Goal: Information Seeking & Learning: Learn about a topic

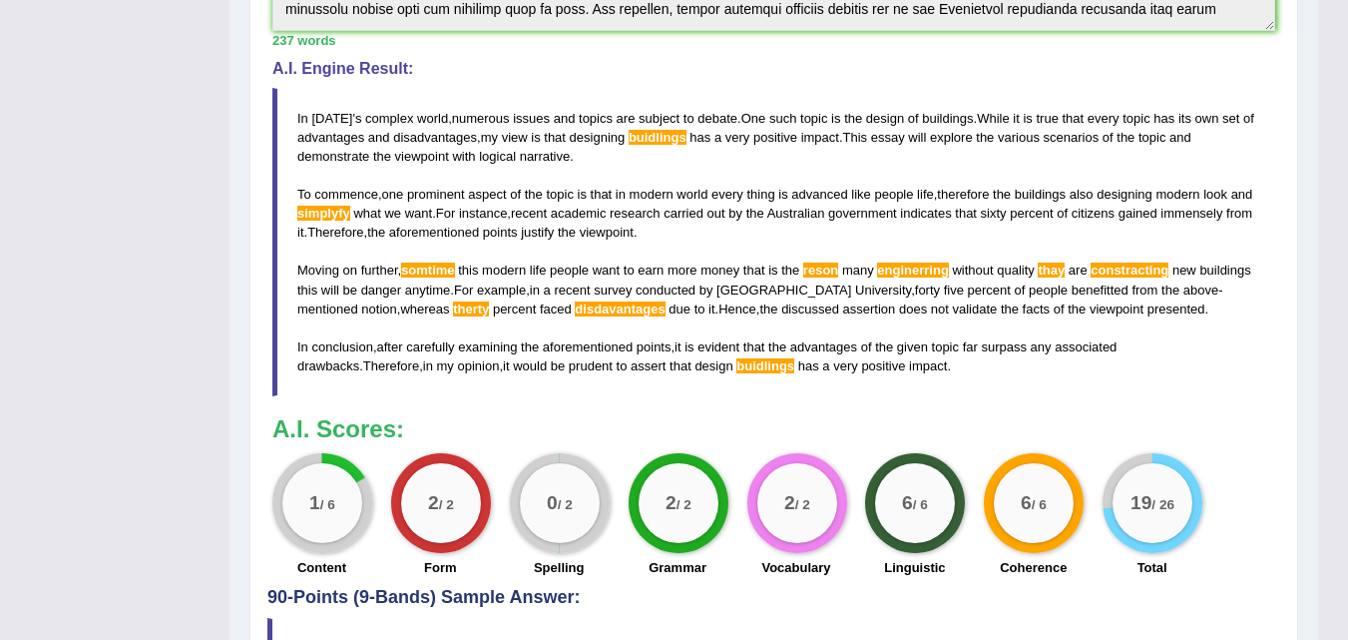
scroll to position [100, 0]
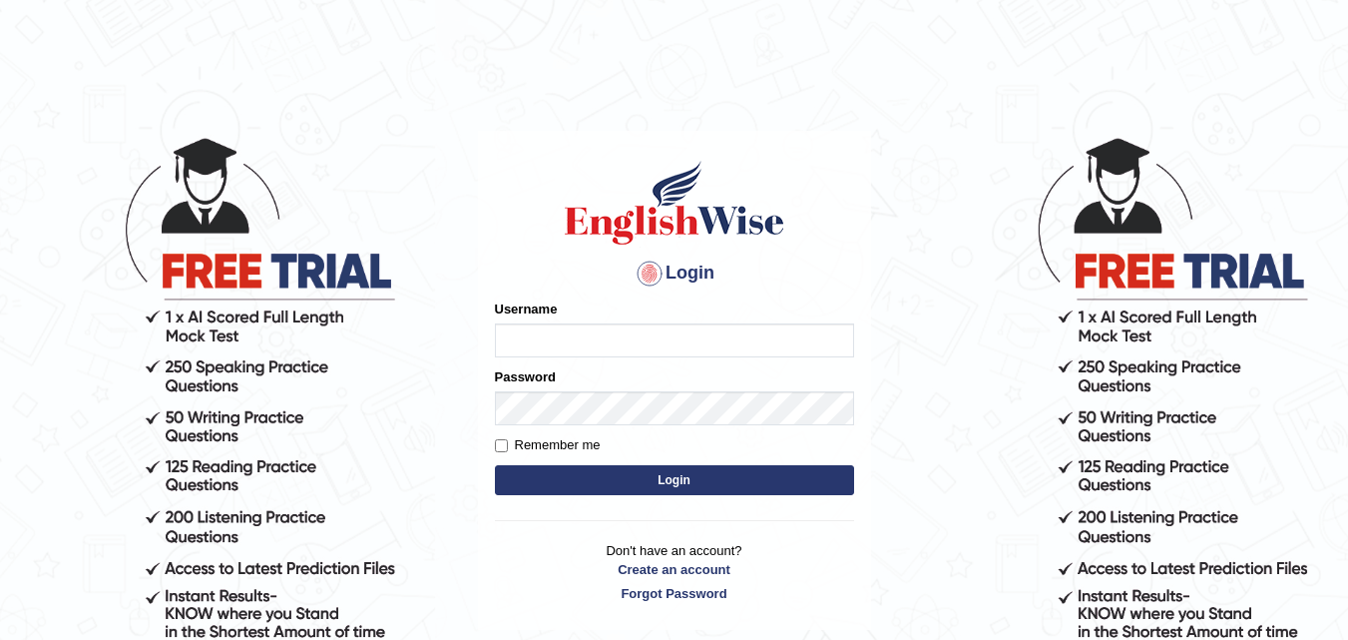
type input "Dennis123"
click at [644, 486] on button "Login" at bounding box center [674, 480] width 359 height 30
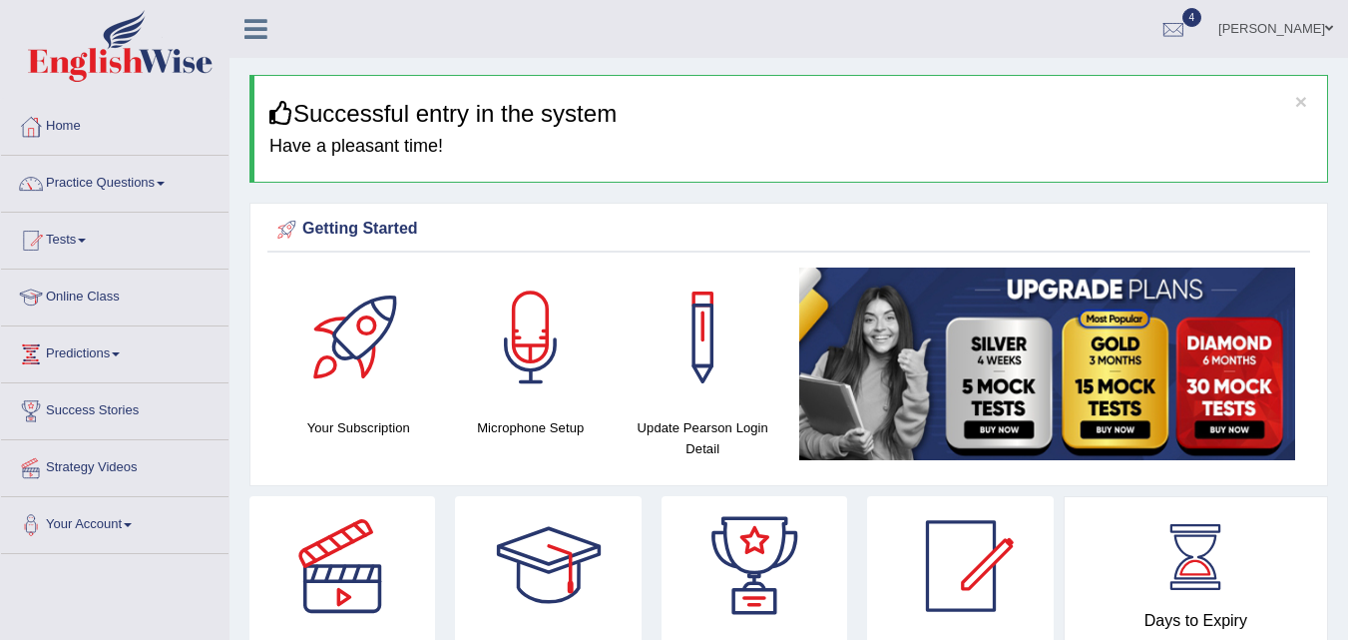
click at [658, 497] on div "Success Stories" at bounding box center [755, 603] width 206 height 215
click at [658, 498] on div "Success Stories" at bounding box center [755, 603] width 206 height 215
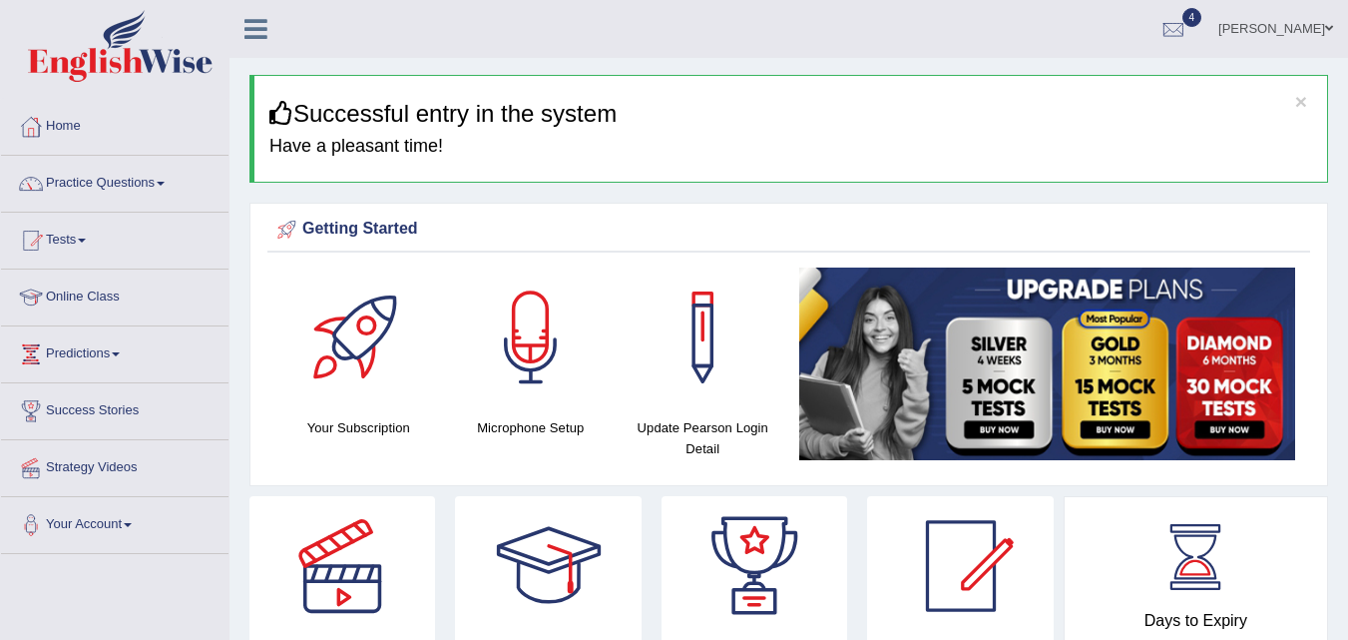
click at [660, 498] on div "Success Stories" at bounding box center [755, 603] width 206 height 215
click at [90, 237] on link "Tests" at bounding box center [115, 238] width 228 height 50
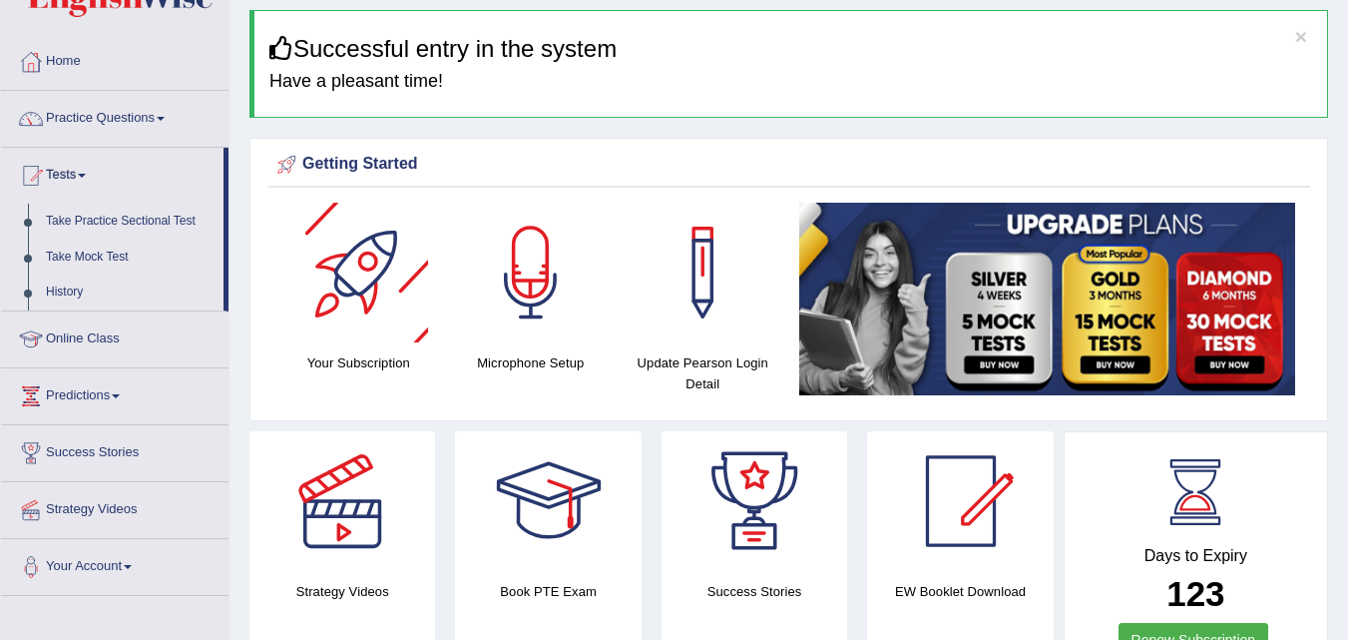
scroll to position [100, 0]
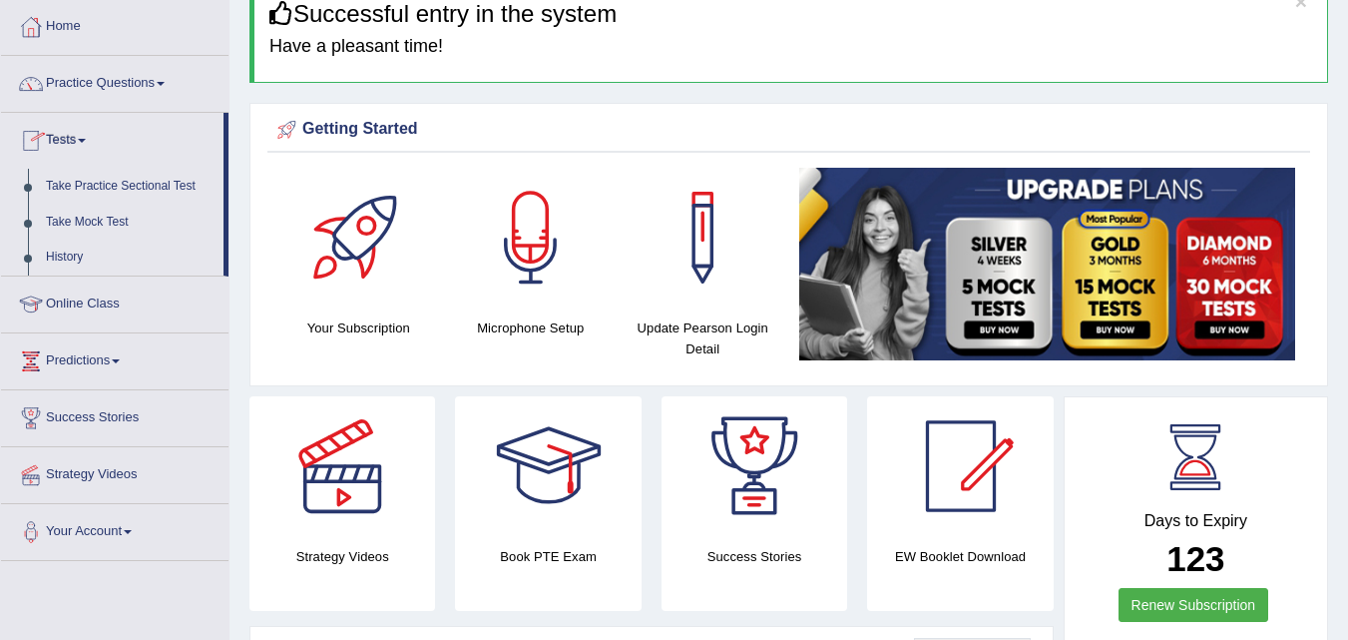
click at [83, 138] on link "Tests" at bounding box center [112, 138] width 223 height 50
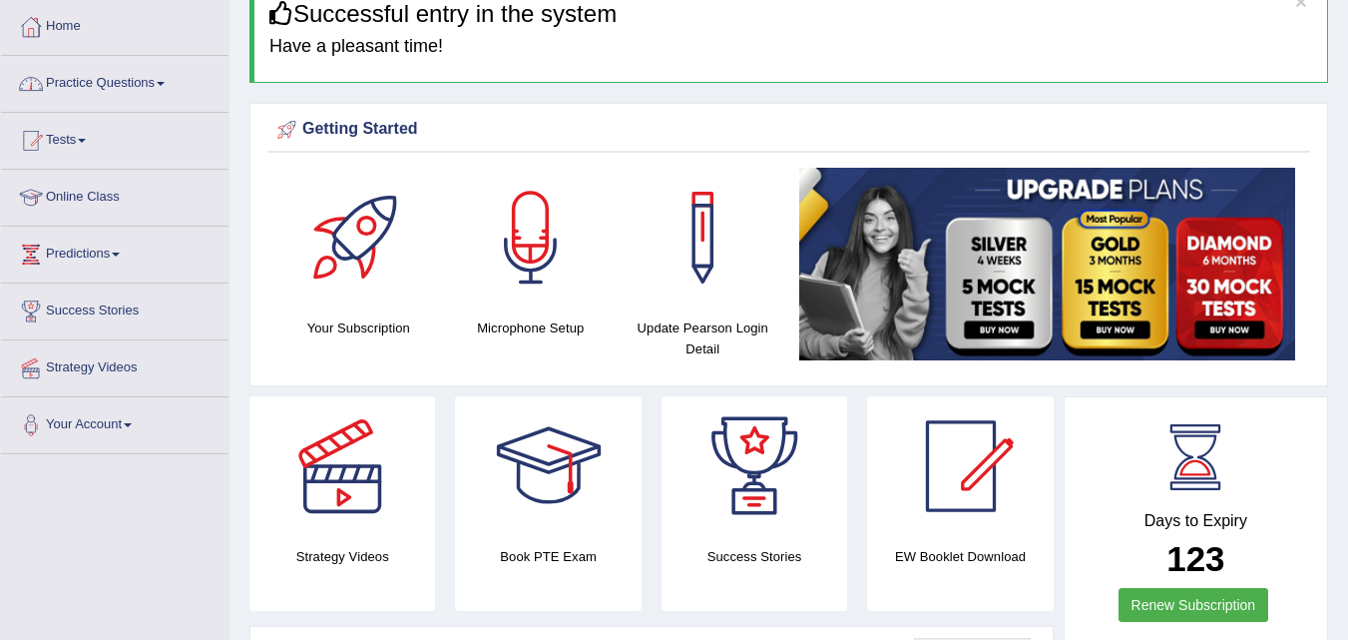
click at [169, 86] on link "Practice Questions" at bounding box center [115, 81] width 228 height 50
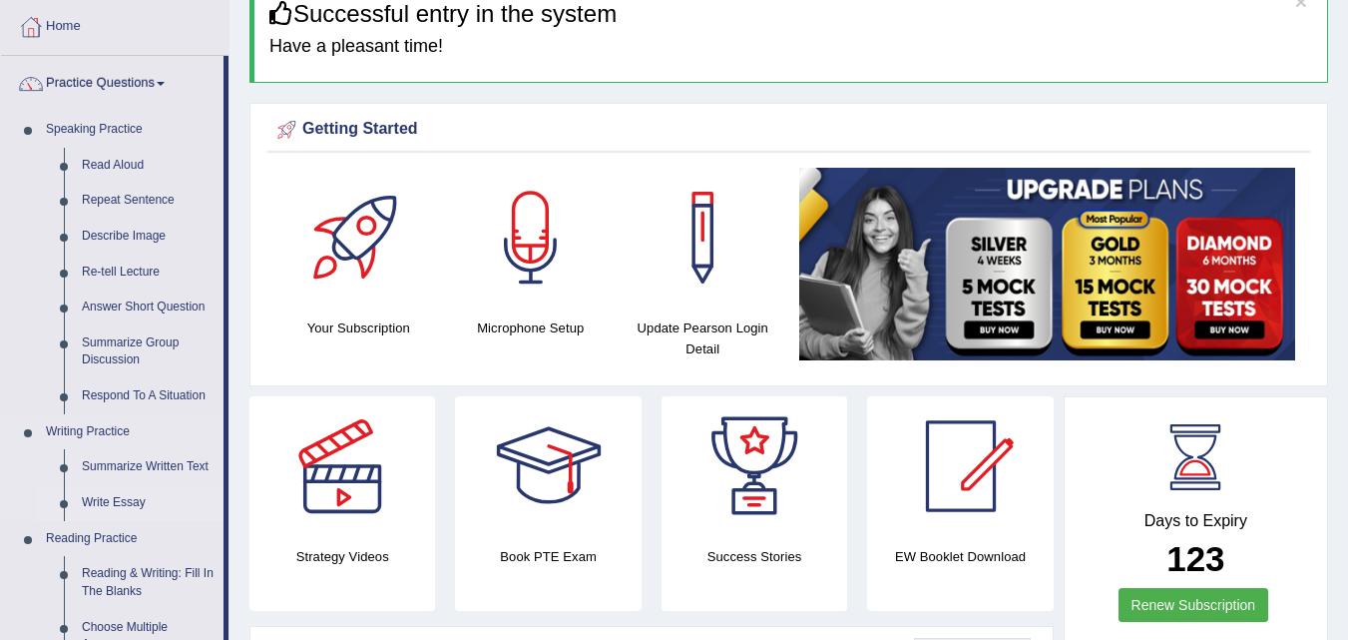
click at [134, 498] on link "Write Essay" at bounding box center [148, 503] width 151 height 36
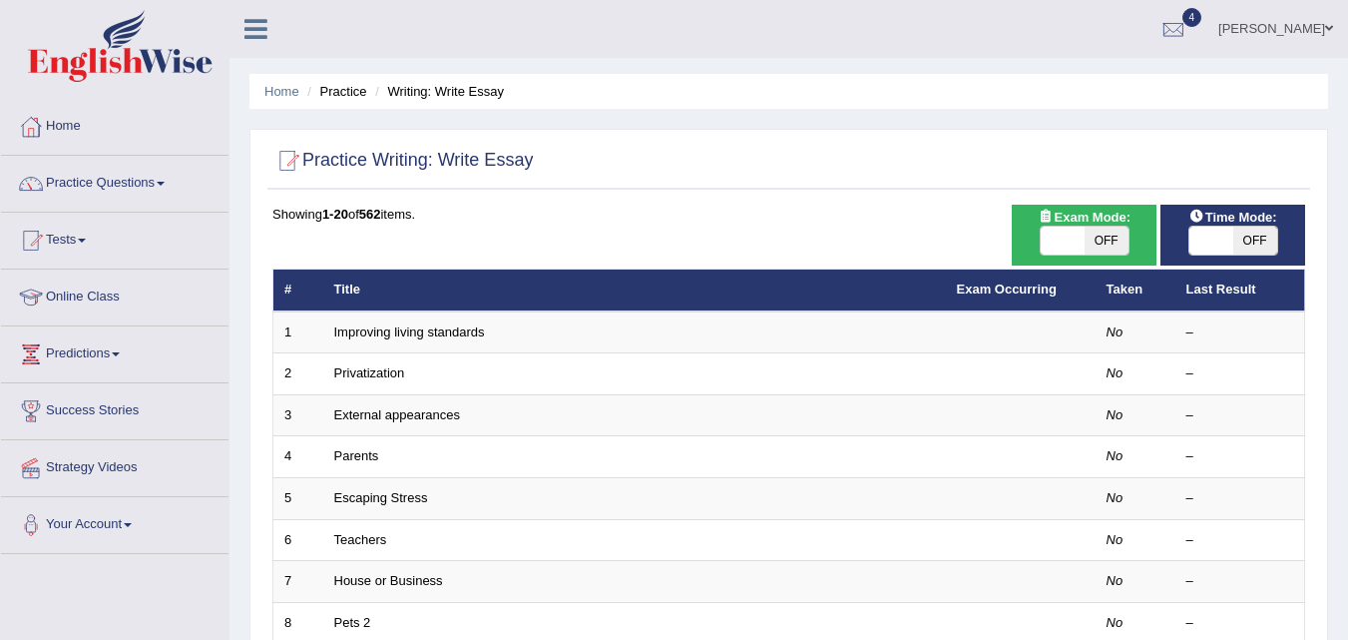
click at [1074, 234] on span at bounding box center [1063, 241] width 44 height 28
checkbox input "true"
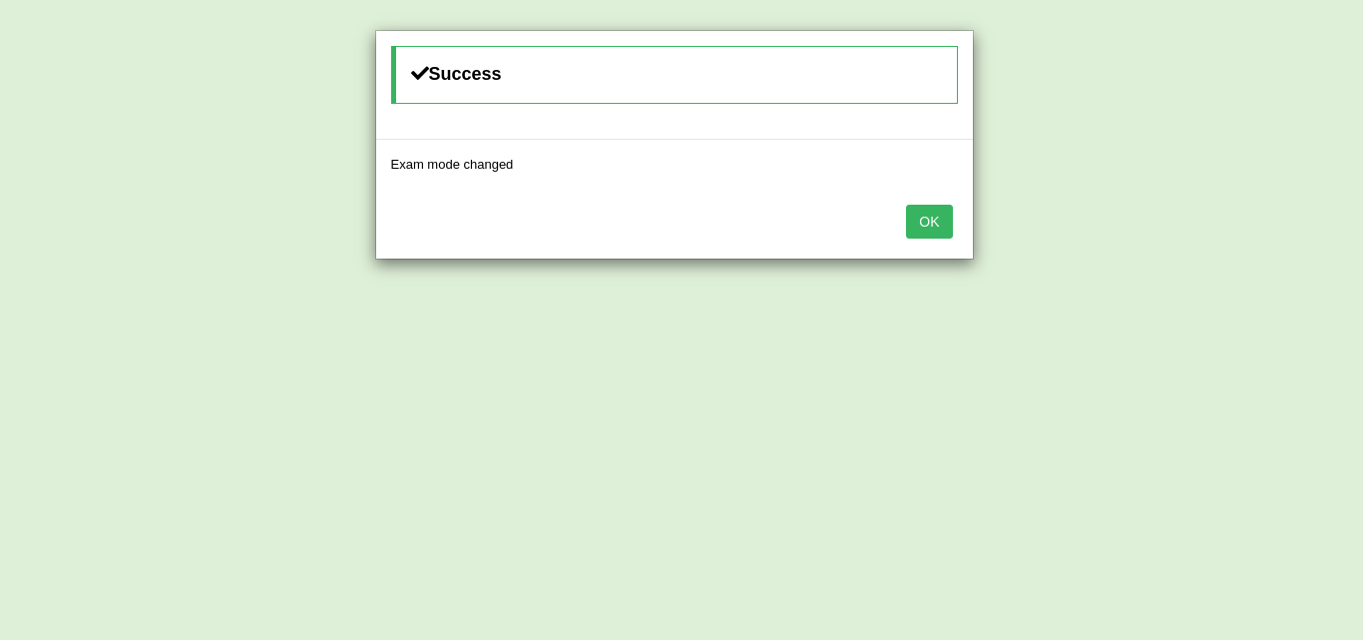
click at [944, 232] on button "OK" at bounding box center [929, 222] width 46 height 34
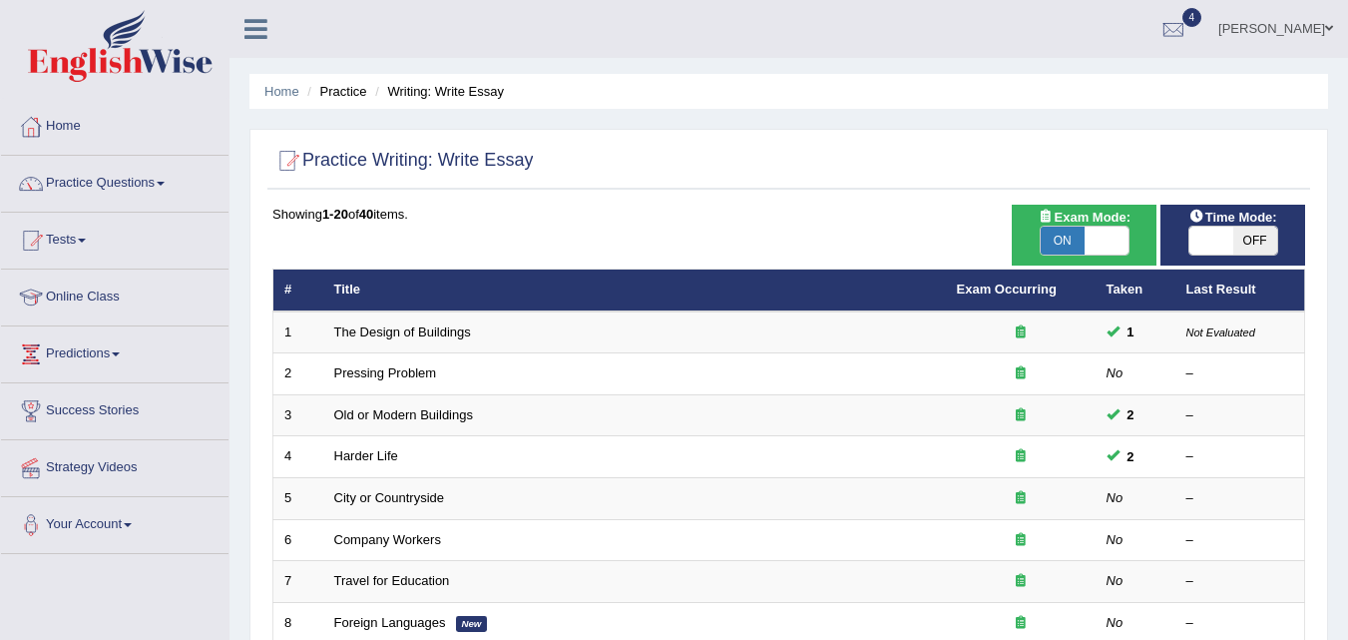
click at [1237, 238] on span "OFF" at bounding box center [1256, 241] width 44 height 28
checkbox input "true"
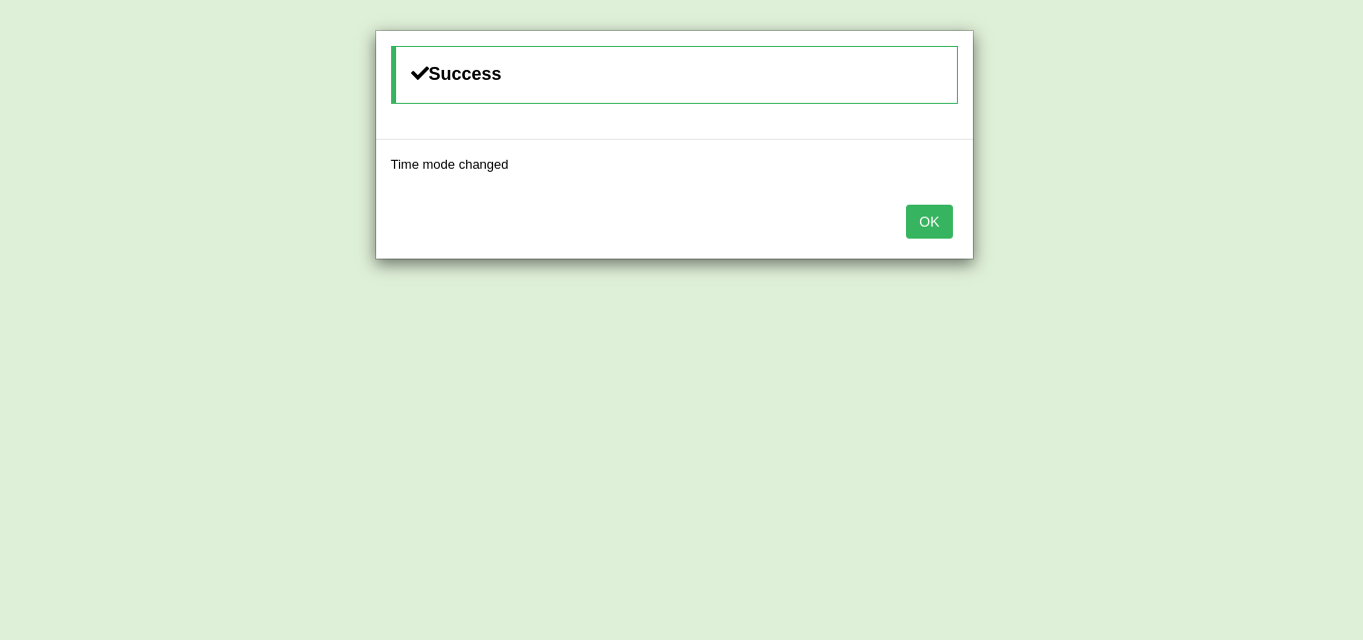
click at [941, 208] on button "OK" at bounding box center [929, 222] width 46 height 34
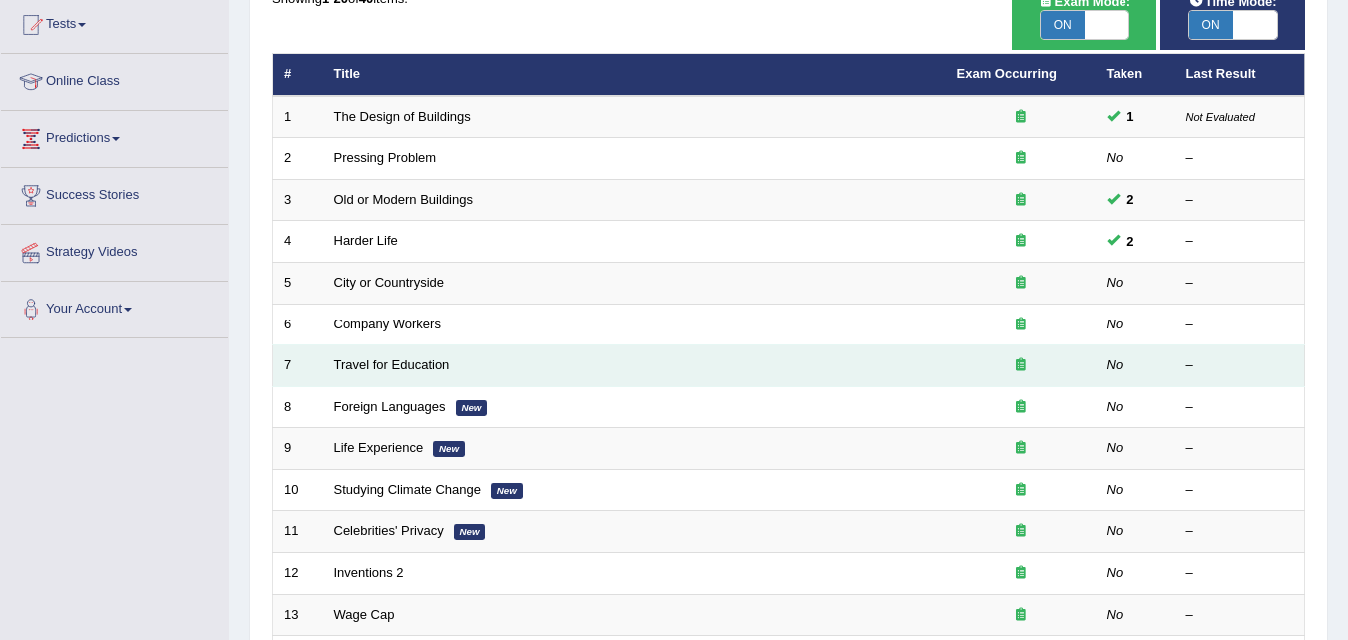
scroll to position [100, 0]
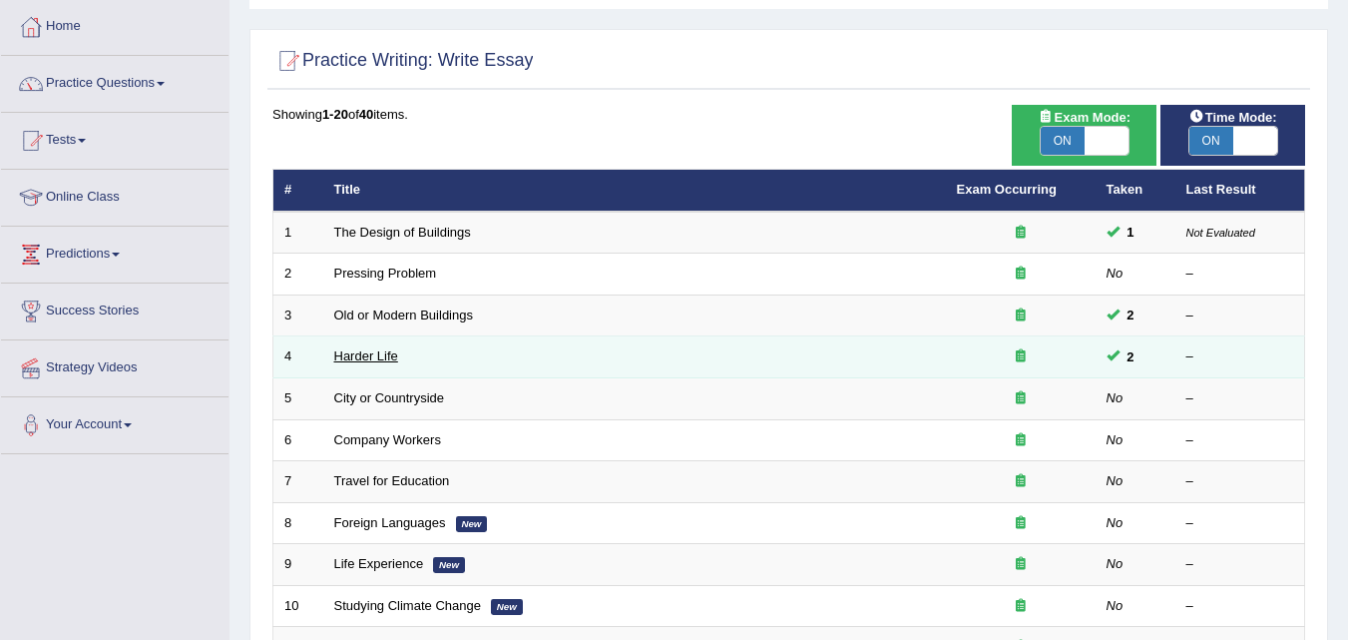
click at [371, 355] on link "Harder Life" at bounding box center [366, 355] width 64 height 15
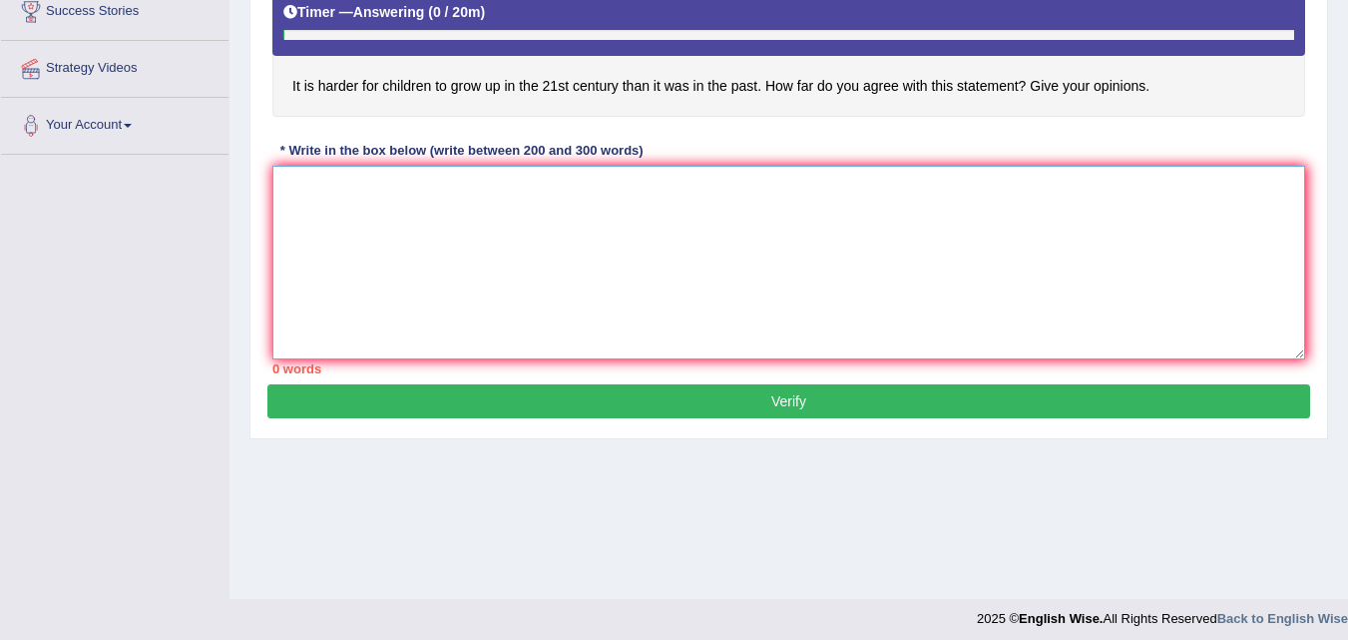
click at [400, 193] on textarea at bounding box center [788, 263] width 1033 height 194
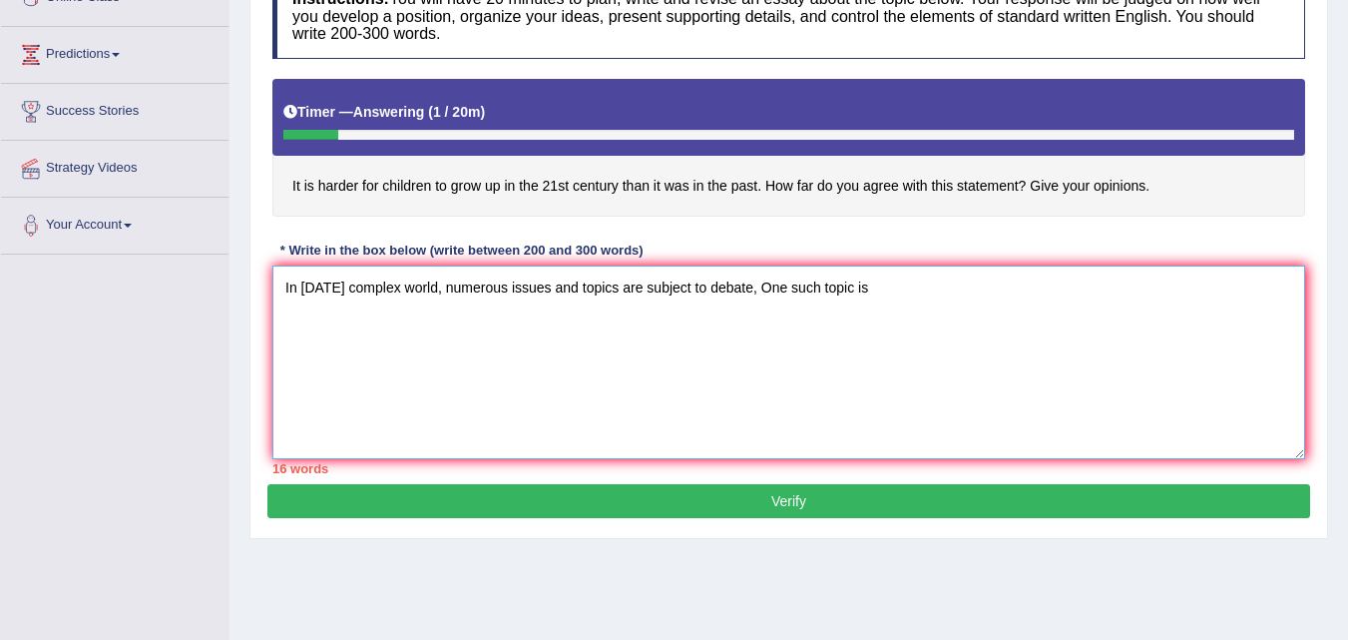
scroll to position [100, 0]
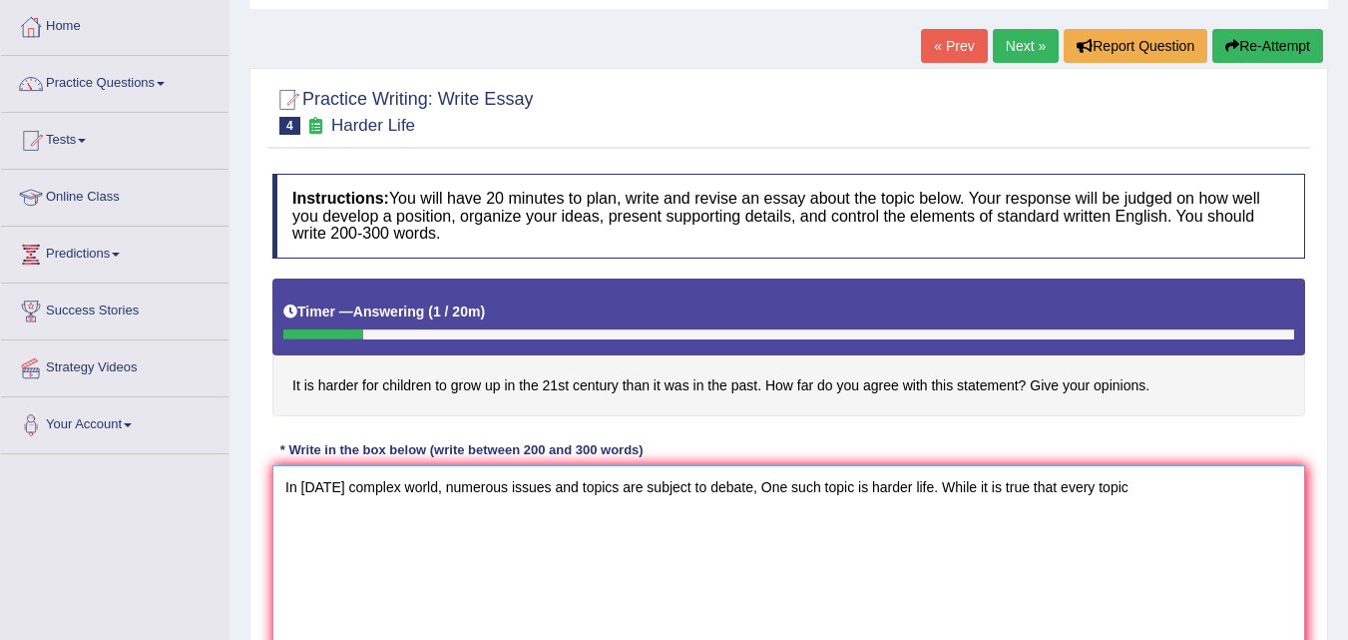
click at [954, 479] on textarea "In [DATE] complex world, numerous issues and topics are subject to debate, One …" at bounding box center [788, 562] width 1033 height 194
drag, startPoint x: 1170, startPoint y: 490, endPoint x: 956, endPoint y: 496, distance: 213.7
click at [956, 496] on textarea "In today's complex world, numerous issues and topics are subject to debate, One…" at bounding box center [788, 562] width 1033 height 194
click at [1157, 488] on textarea "In today's complex world, numerous issues and topics are subject to debate, One…" at bounding box center [788, 562] width 1033 height 194
paste textarea "has its own set of advantages and"
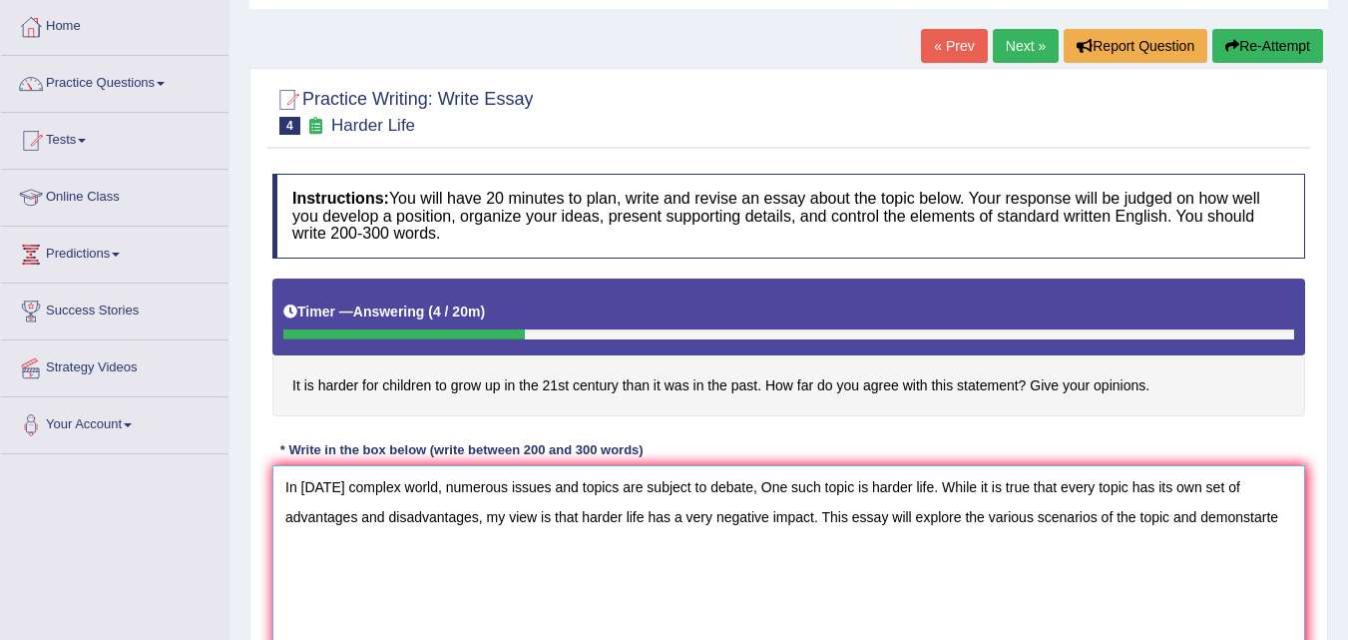
click at [1256, 513] on textarea "In today's complex world, numerous issues and topics are subject to debate, One…" at bounding box center [788, 562] width 1033 height 194
click at [1272, 520] on textarea "In today's complex world, numerous issues and topics are subject to debate, One…" at bounding box center [788, 562] width 1033 height 194
click at [1294, 520] on textarea "In today's complex world, numerous issues and topics are subject to debate, One…" at bounding box center [788, 562] width 1033 height 194
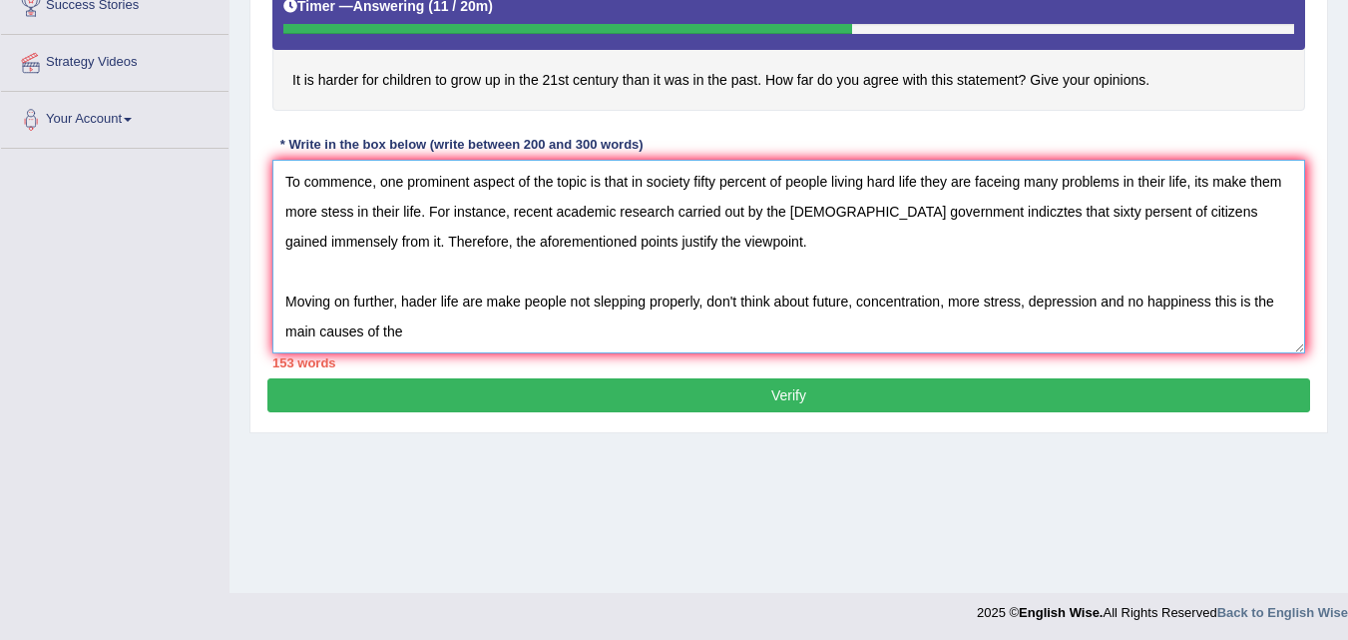
scroll to position [408, 0]
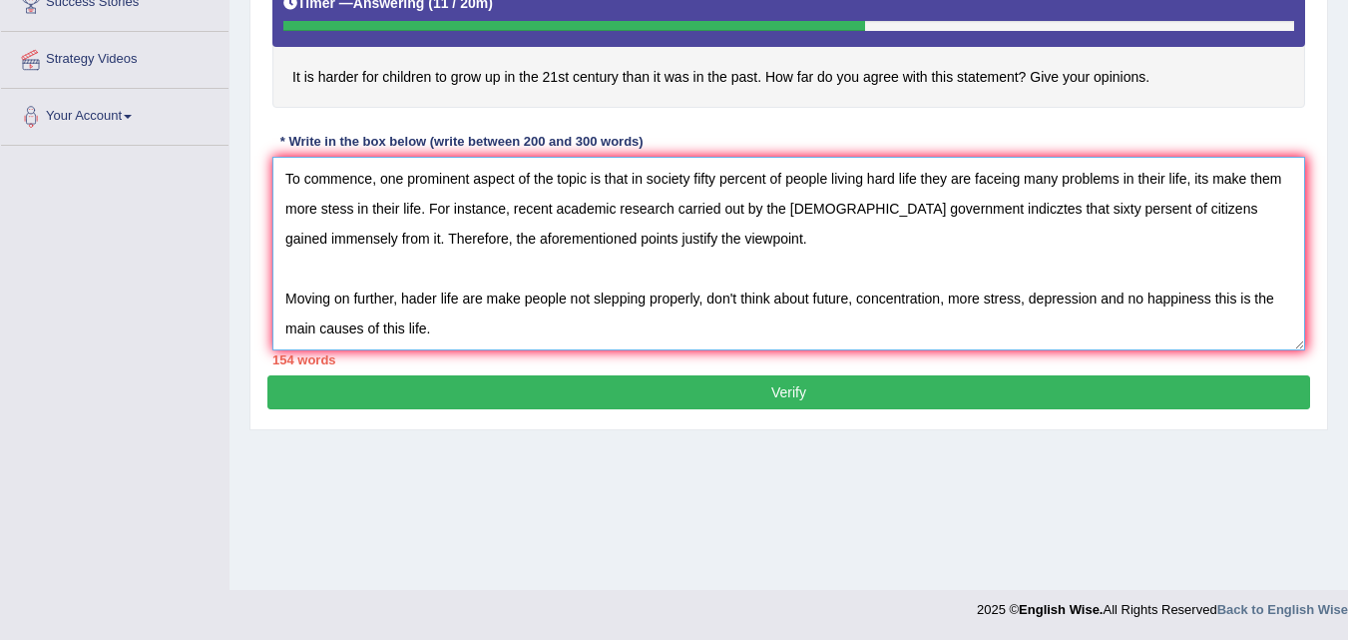
click at [418, 296] on textarea "In today's complex world, numerous issues and topics are subject to debate, One…" at bounding box center [788, 254] width 1033 height 194
click at [491, 324] on textarea "In today's complex world, numerous issues and topics are subject to debate, One…" at bounding box center [788, 254] width 1033 height 194
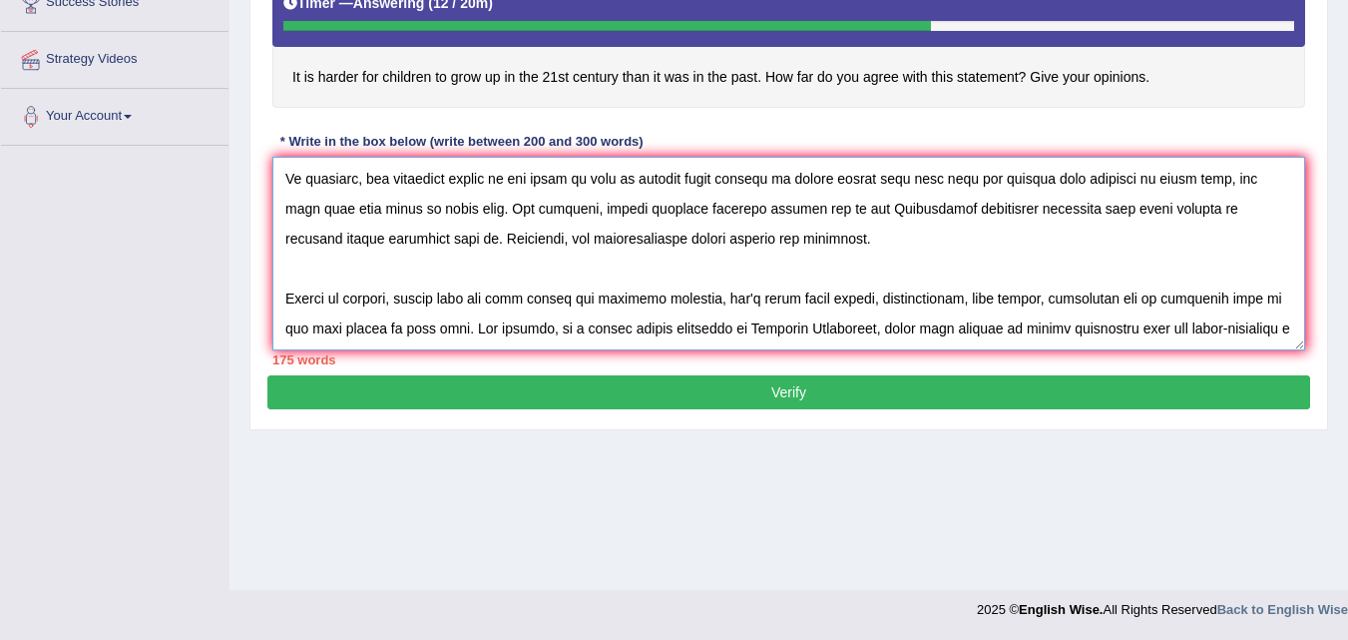
scroll to position [138, 0]
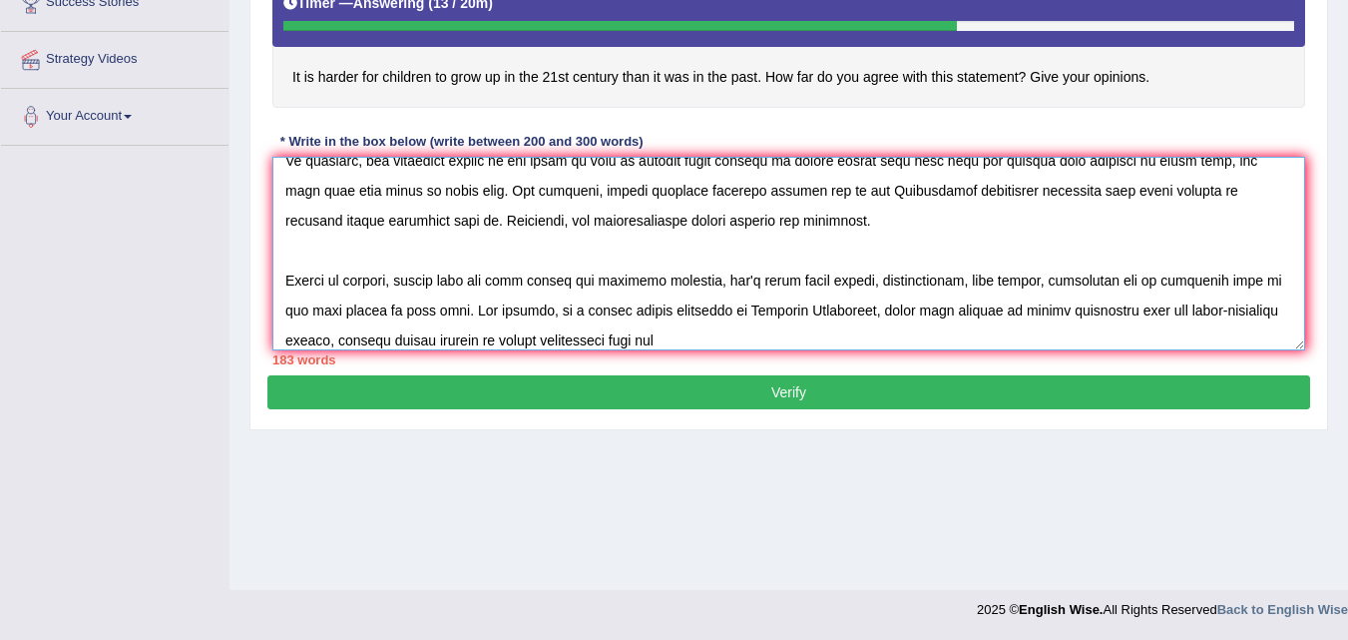
click at [600, 339] on textarea at bounding box center [788, 254] width 1033 height 194
click at [703, 339] on textarea at bounding box center [788, 254] width 1033 height 194
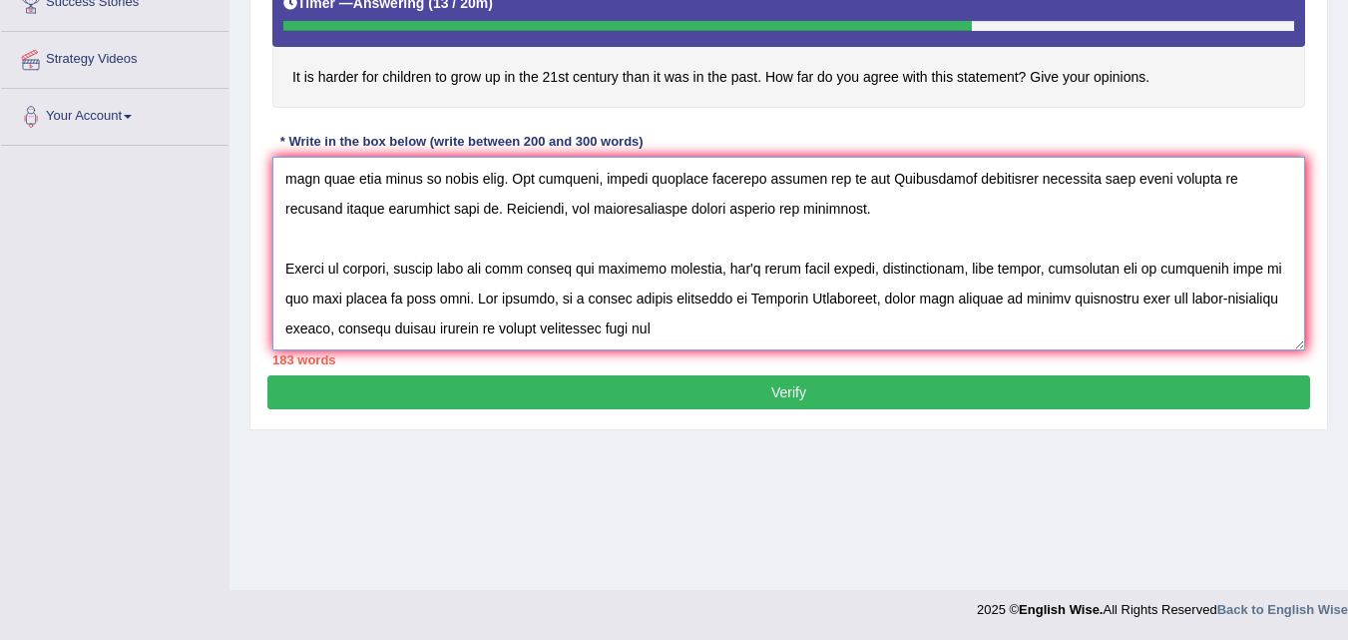
drag, startPoint x: 474, startPoint y: 341, endPoint x: 702, endPoint y: 343, distance: 227.6
click at [702, 343] on textarea at bounding box center [788, 254] width 1033 height 194
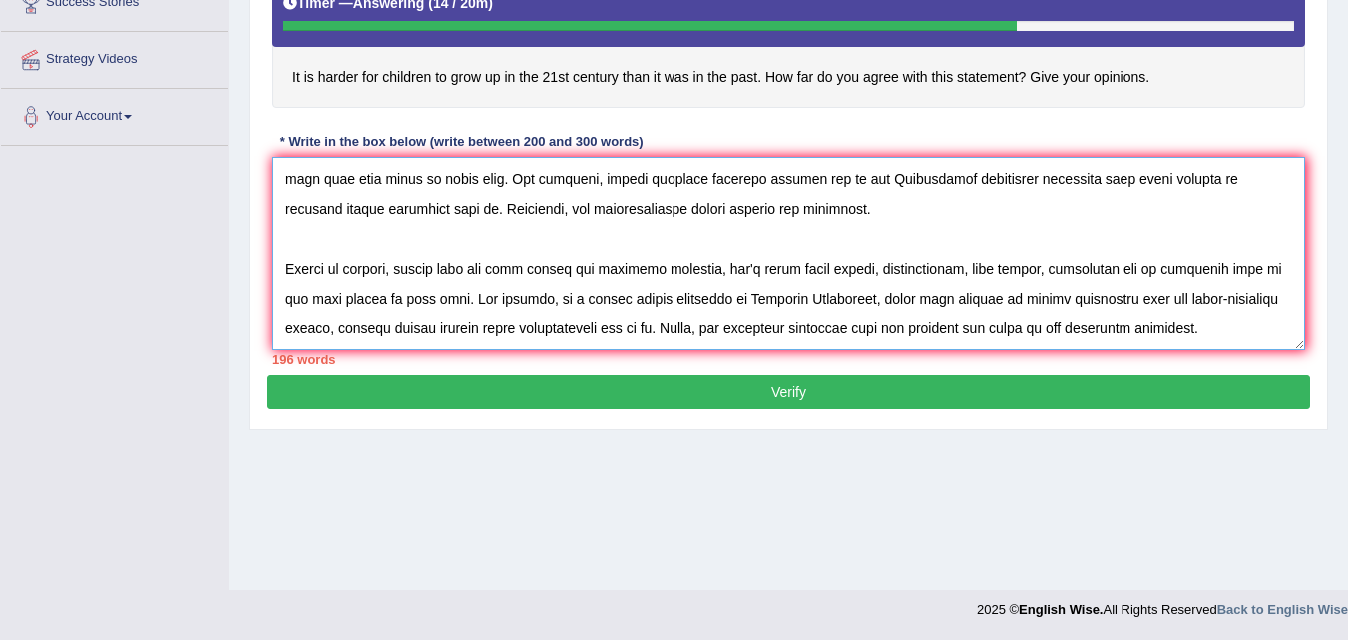
scroll to position [198, 0]
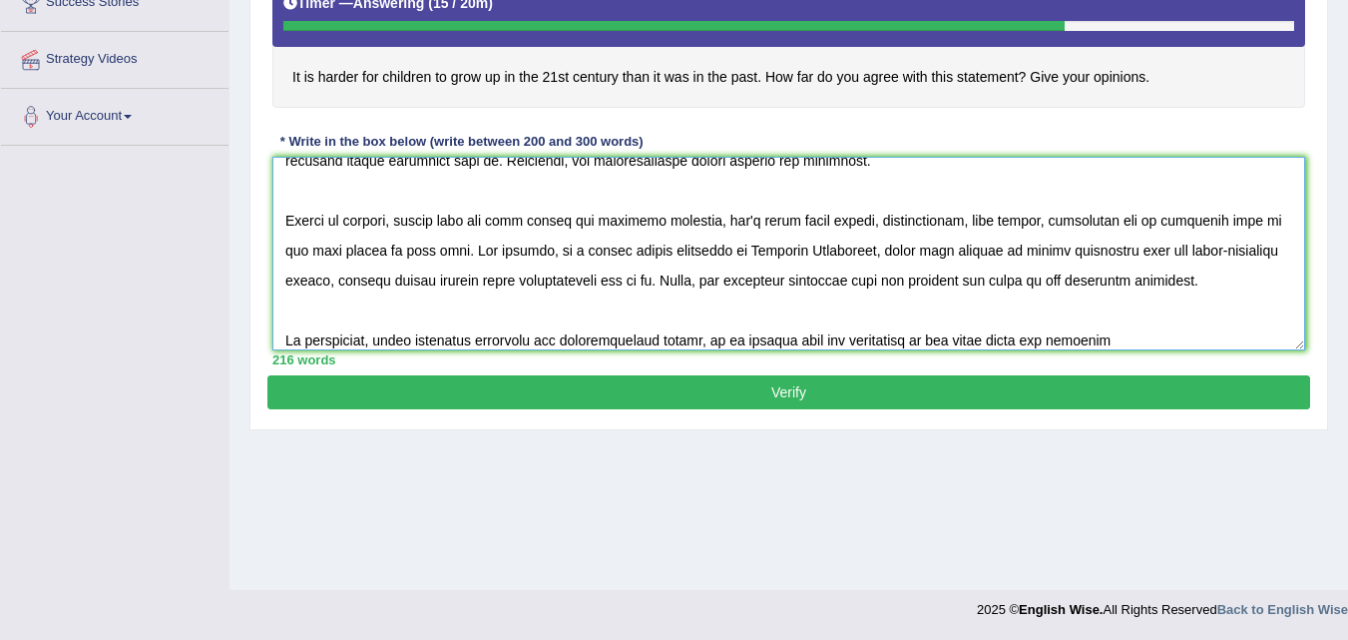
click at [1047, 342] on textarea at bounding box center [788, 254] width 1033 height 194
click at [1108, 345] on textarea at bounding box center [788, 254] width 1033 height 194
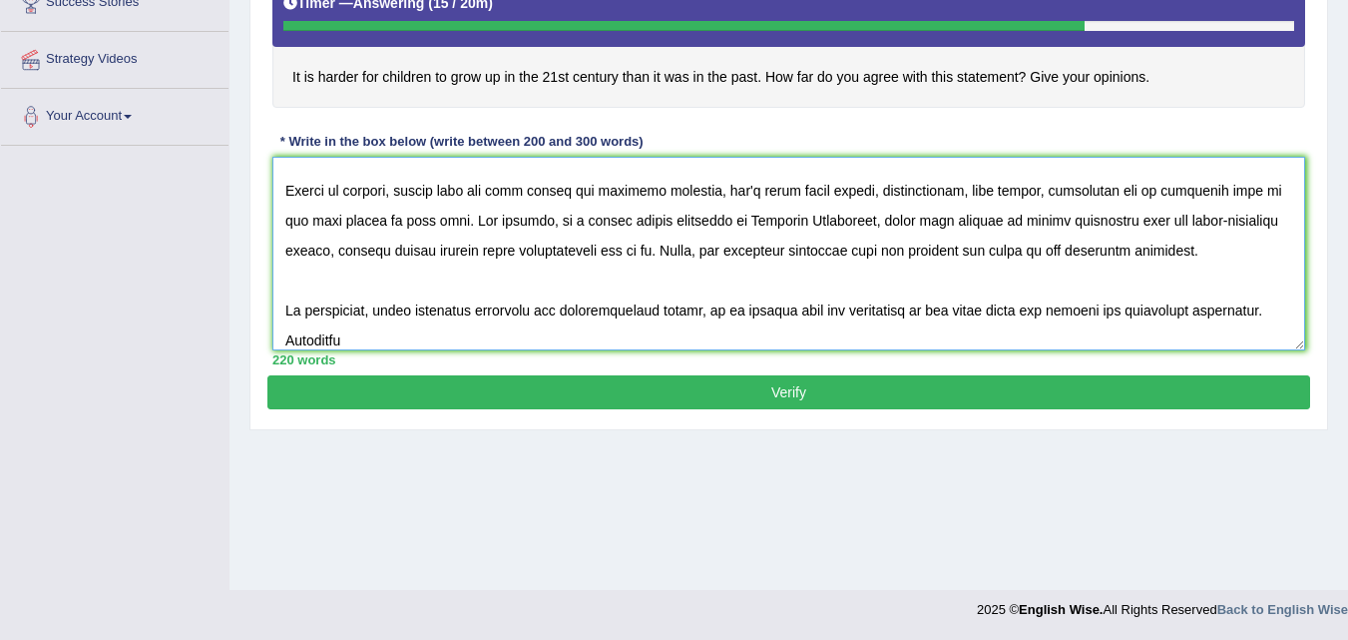
click at [287, 339] on textarea at bounding box center [788, 254] width 1033 height 194
click at [449, 336] on textarea at bounding box center [788, 254] width 1033 height 194
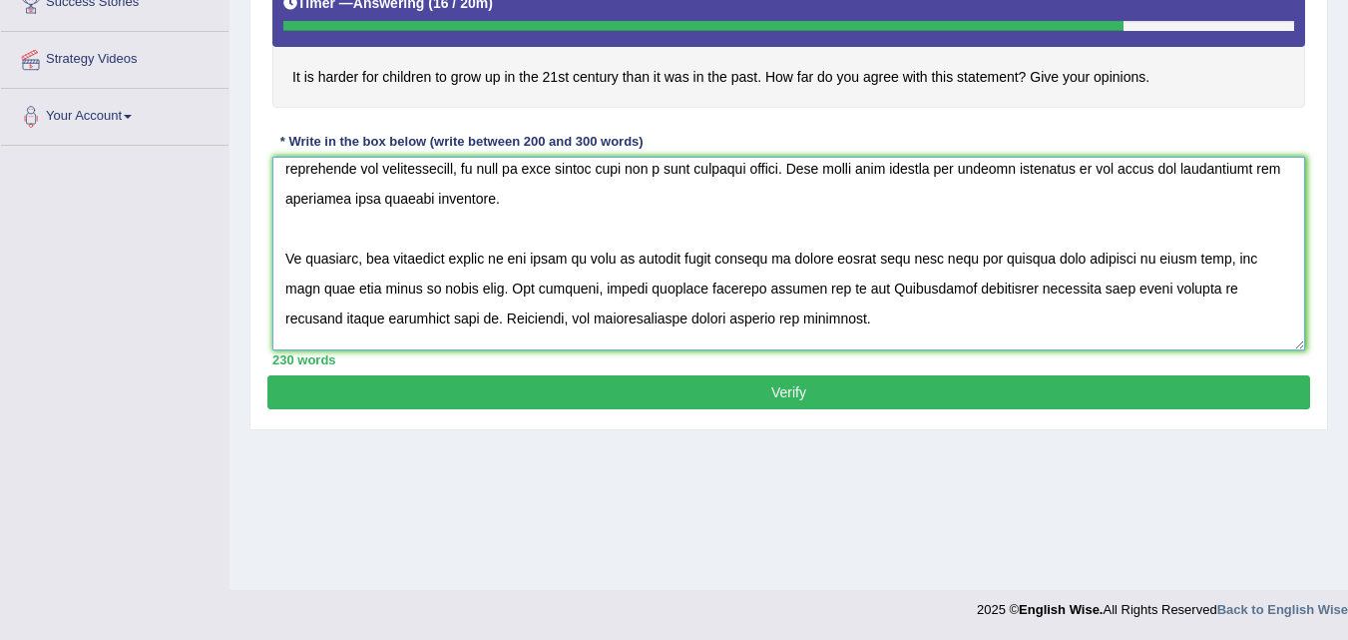
scroll to position [0, 0]
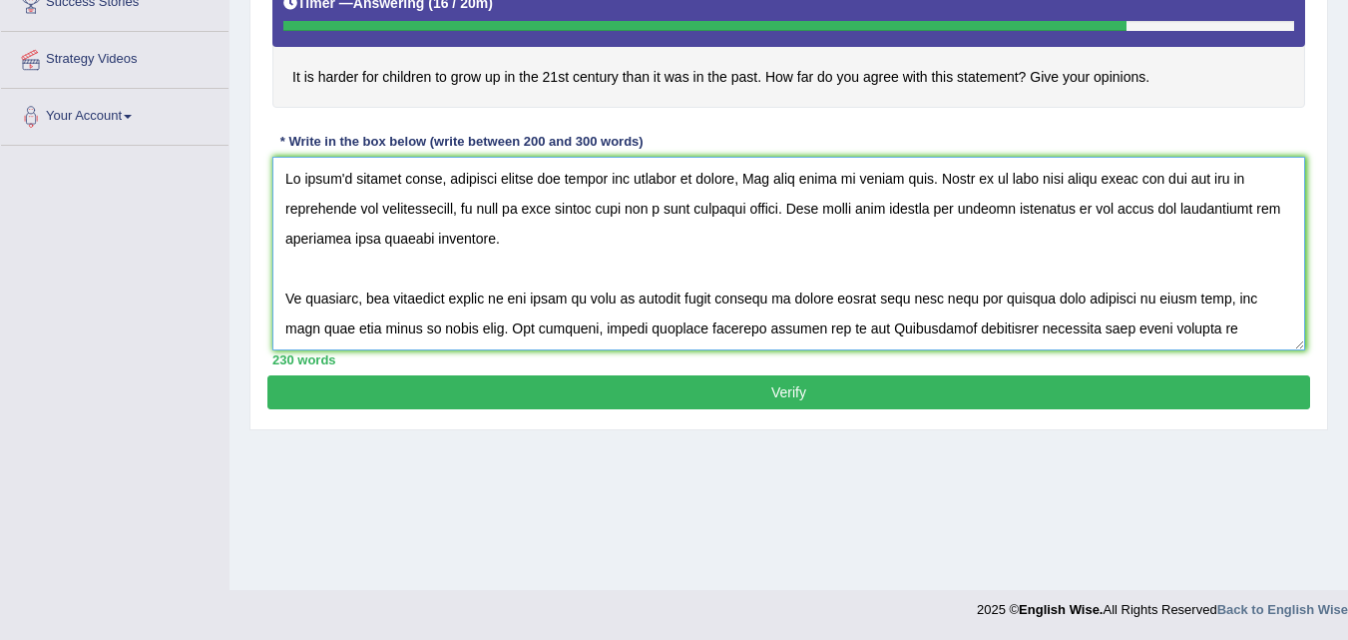
drag, startPoint x: 817, startPoint y: 207, endPoint x: 595, endPoint y: 234, distance: 224.2
click at [580, 215] on textarea at bounding box center [788, 254] width 1033 height 194
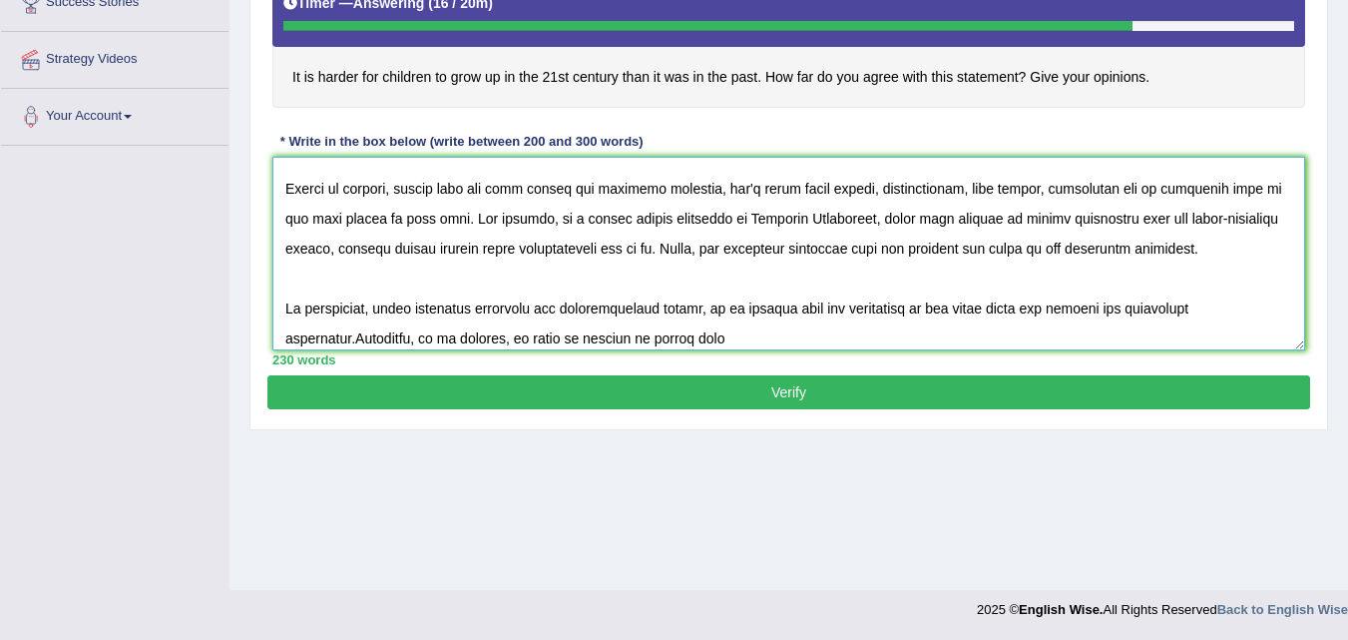
scroll to position [240, 0]
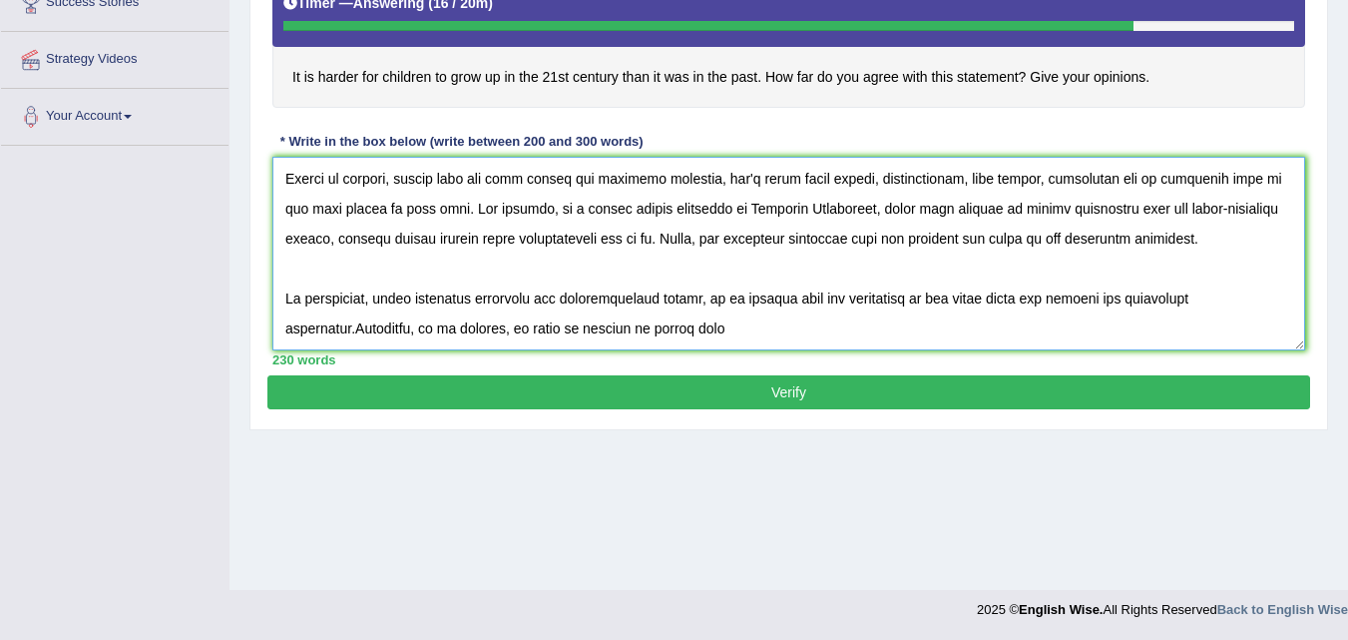
click at [764, 321] on textarea at bounding box center [788, 254] width 1033 height 194
paste textarea "harder life has a very negative impact."
click at [733, 328] on textarea at bounding box center [788, 254] width 1033 height 194
click at [980, 329] on textarea at bounding box center [788, 254] width 1033 height 194
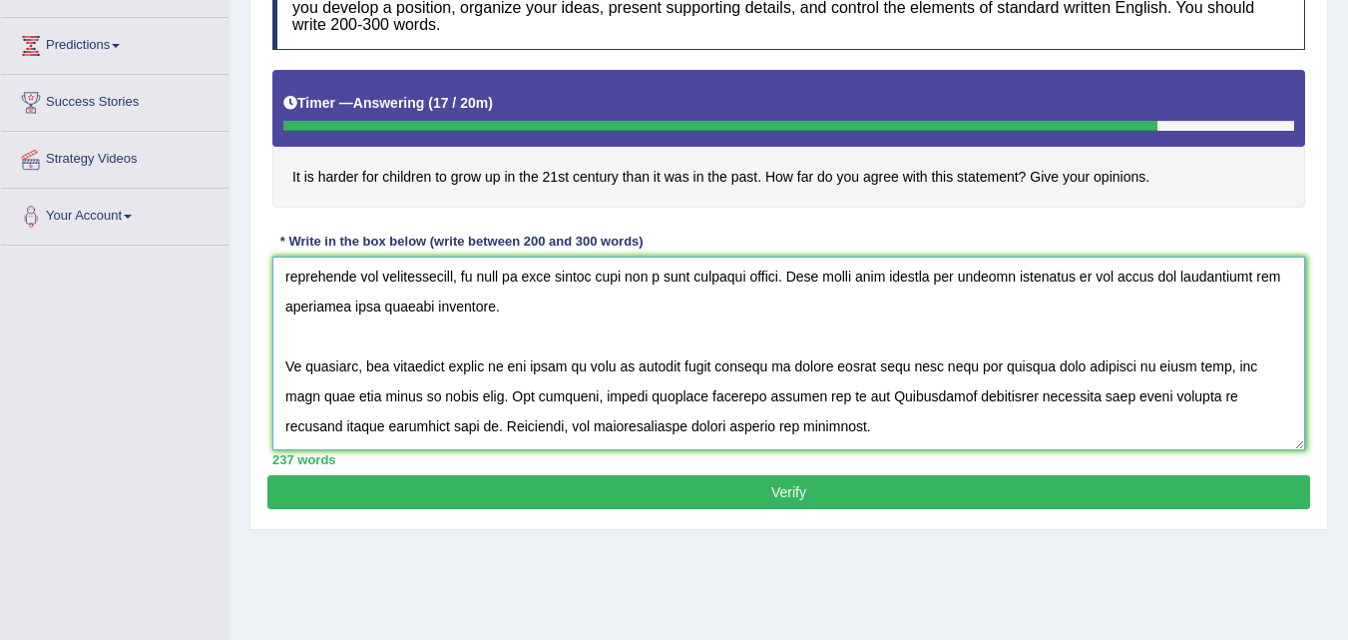
scroll to position [0, 0]
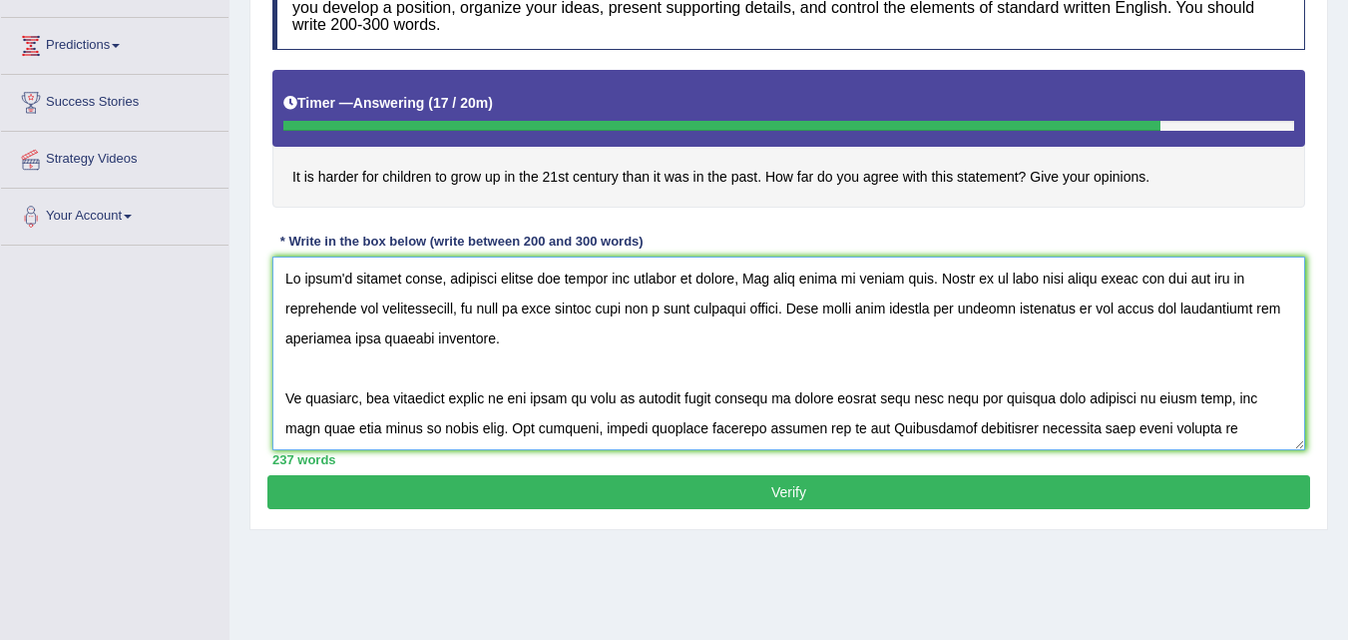
click at [818, 314] on textarea at bounding box center [788, 353] width 1033 height 194
click at [873, 365] on textarea at bounding box center [788, 353] width 1033 height 194
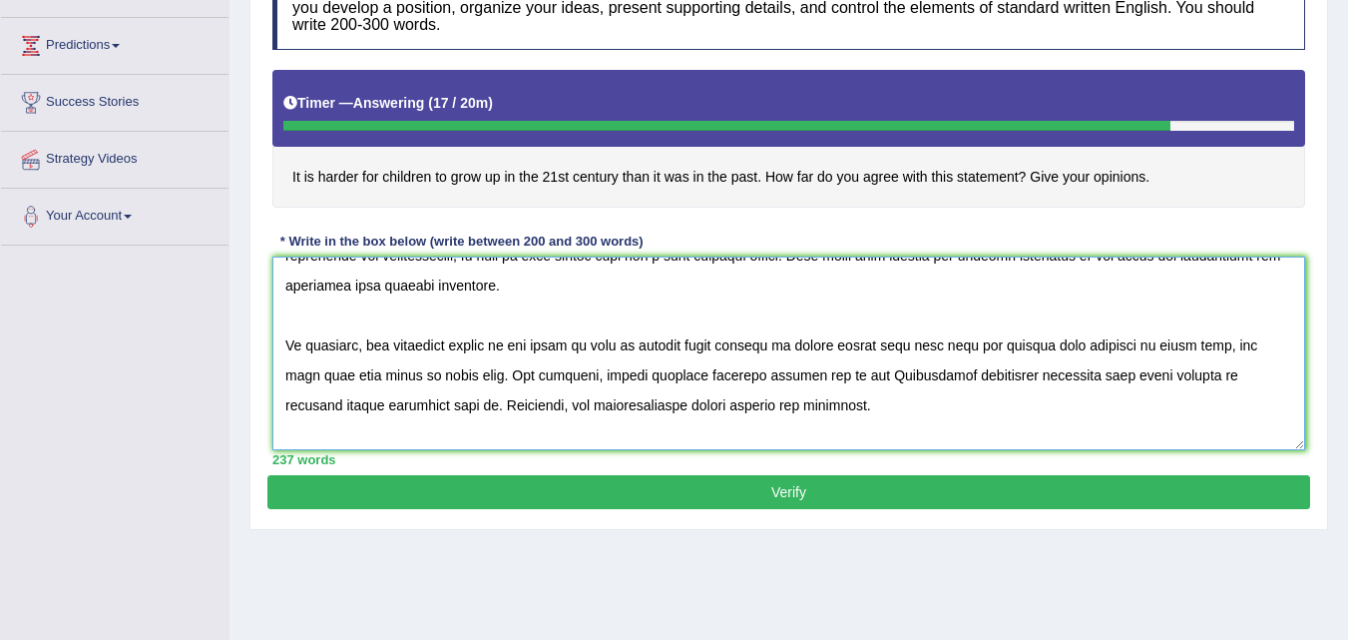
scroll to position [100, 0]
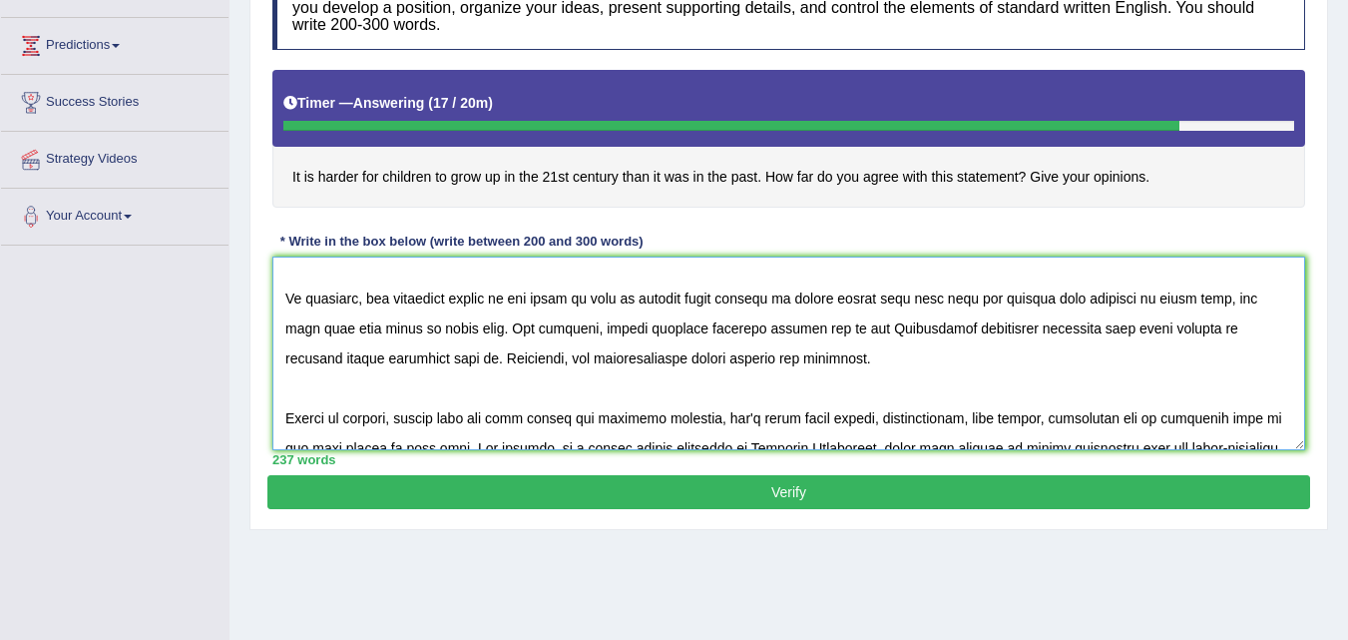
click at [914, 296] on textarea at bounding box center [788, 353] width 1033 height 194
click at [873, 325] on textarea at bounding box center [788, 353] width 1033 height 194
click at [927, 371] on textarea at bounding box center [788, 353] width 1033 height 194
click at [1005, 329] on textarea at bounding box center [788, 353] width 1033 height 194
click at [998, 376] on textarea at bounding box center [788, 353] width 1033 height 194
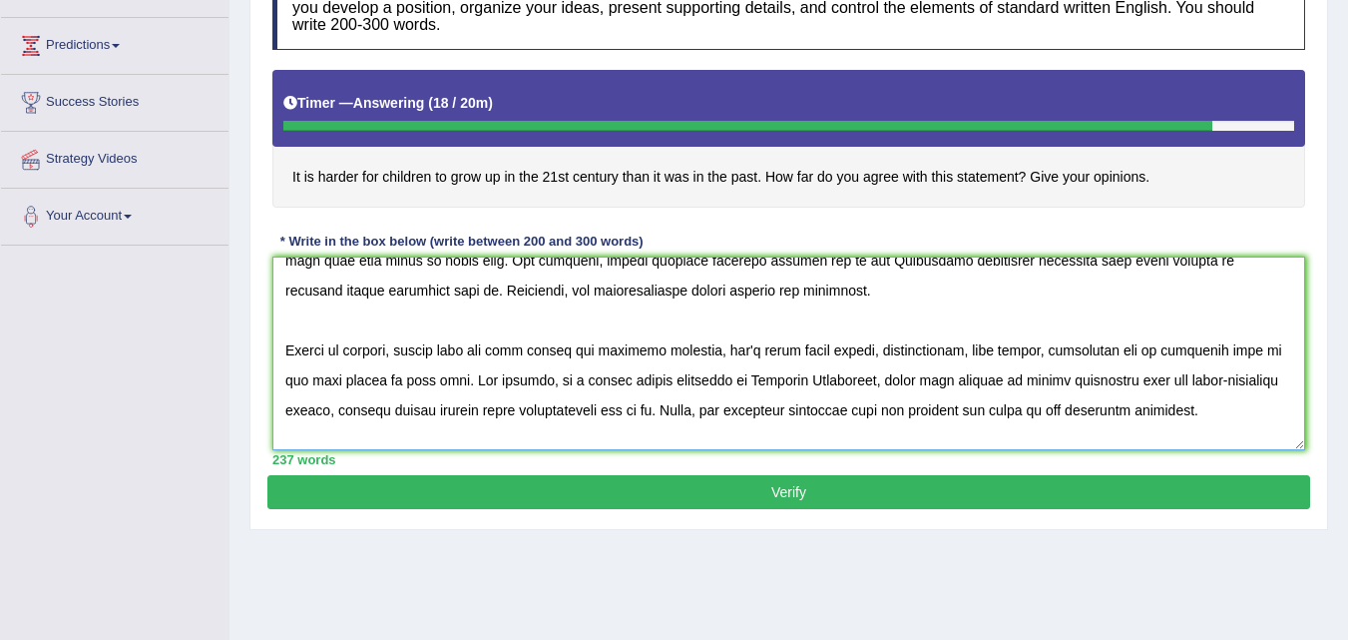
scroll to position [200, 0]
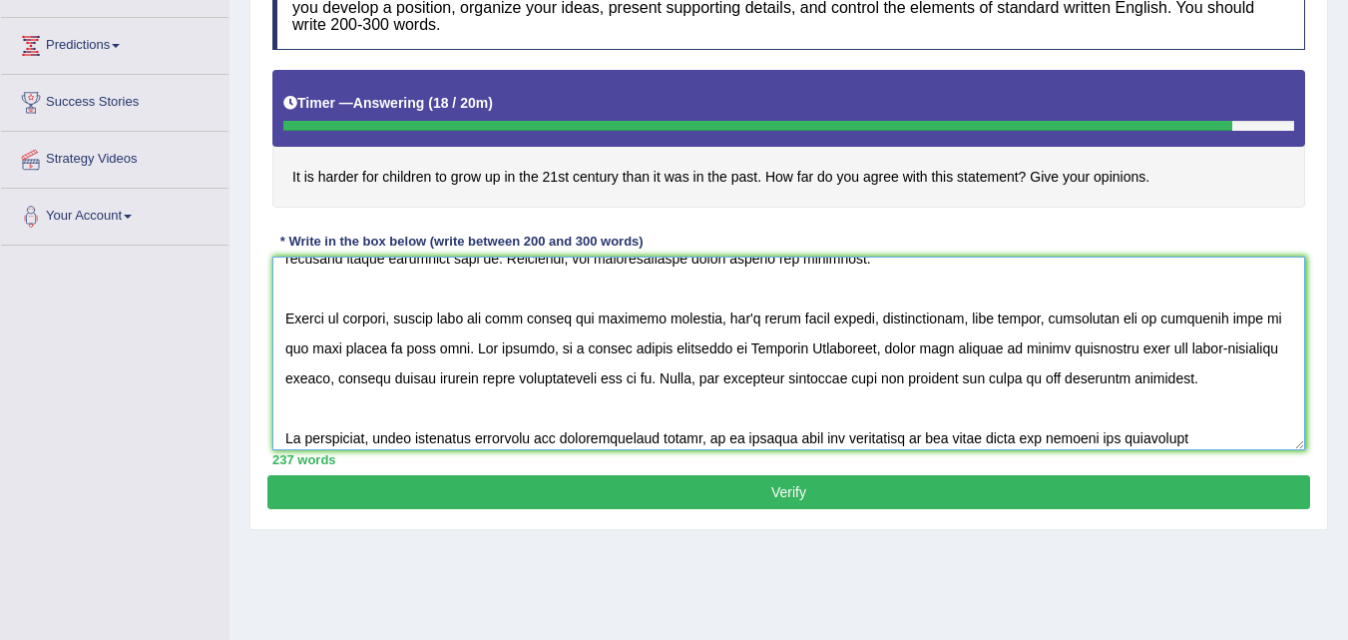
click at [814, 316] on textarea at bounding box center [788, 353] width 1033 height 194
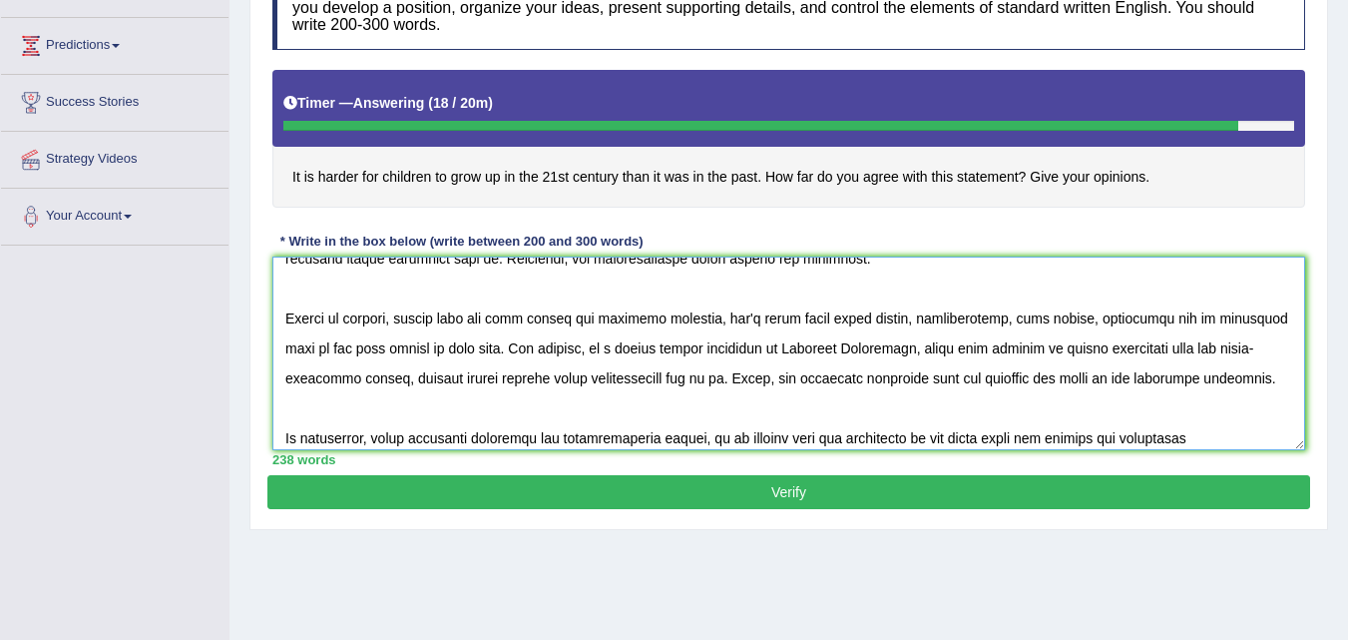
click at [975, 318] on textarea at bounding box center [788, 353] width 1033 height 194
click at [892, 319] on textarea at bounding box center [788, 353] width 1033 height 194
click at [976, 317] on textarea at bounding box center [788, 353] width 1033 height 194
click at [1056, 322] on textarea at bounding box center [788, 353] width 1033 height 194
click at [1276, 322] on textarea at bounding box center [788, 353] width 1033 height 194
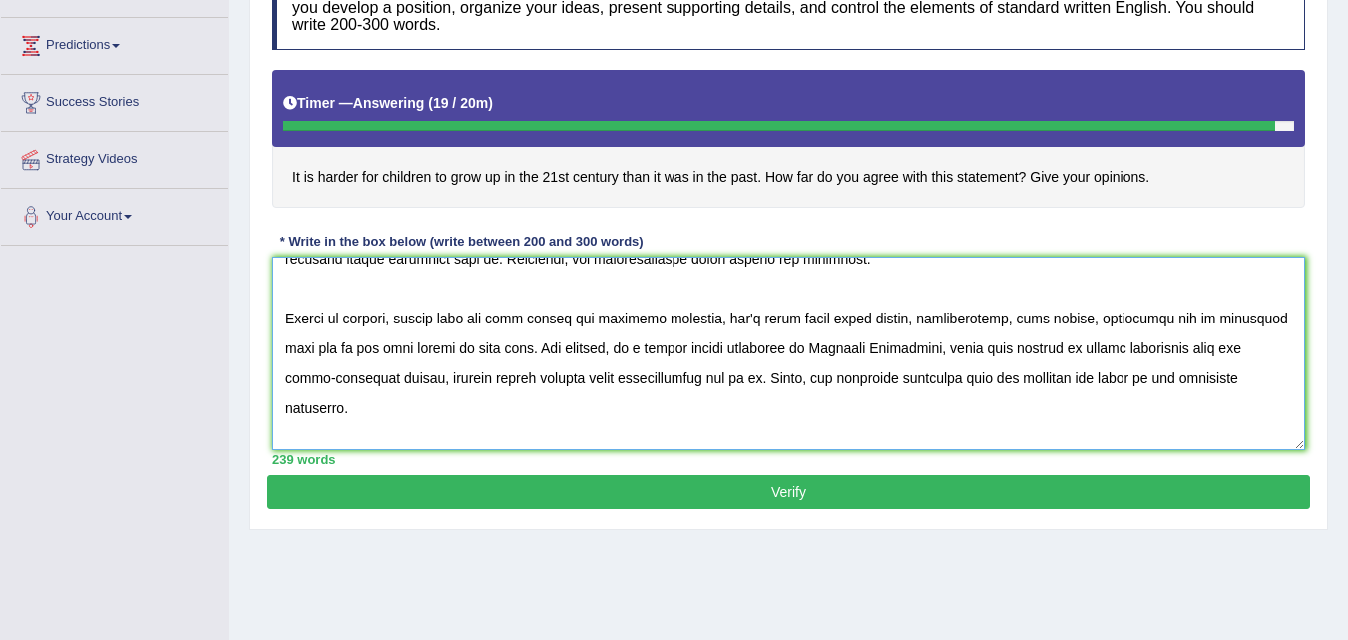
drag, startPoint x: 458, startPoint y: 347, endPoint x: 441, endPoint y: 348, distance: 17.0
click at [441, 348] on textarea at bounding box center [788, 353] width 1033 height 194
type textarea "In today's complex world, numerous issues and topics are subject to debate, One…"
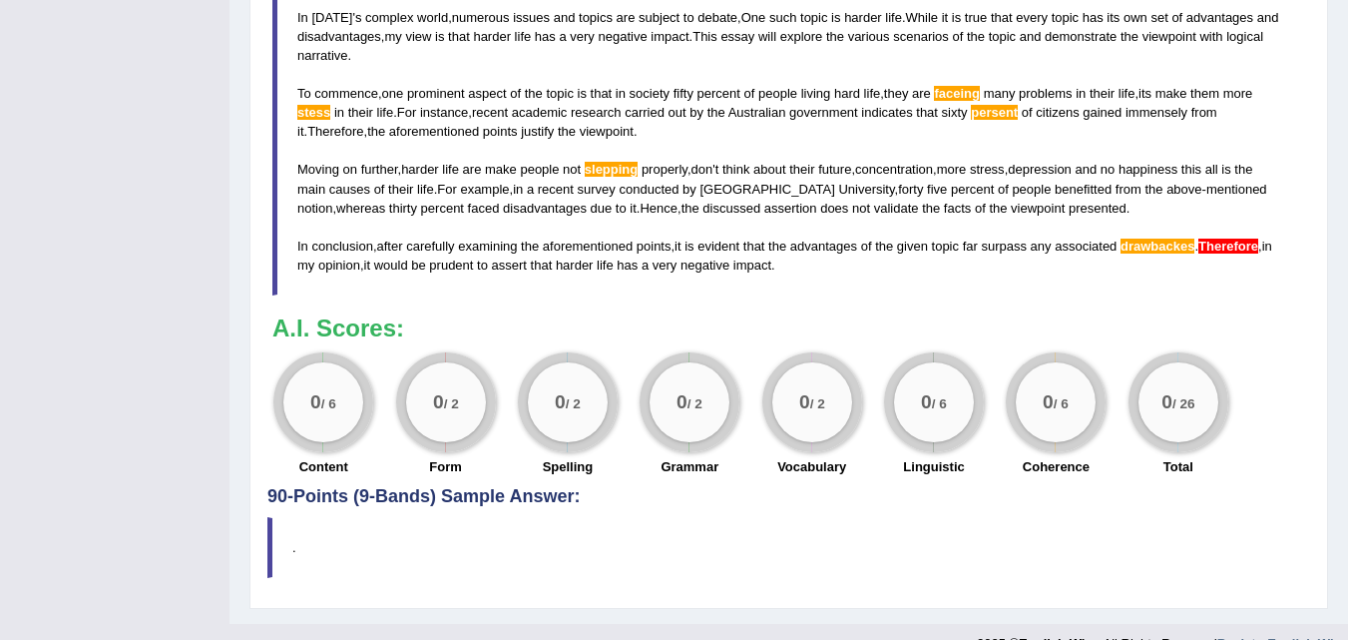
scroll to position [833, 0]
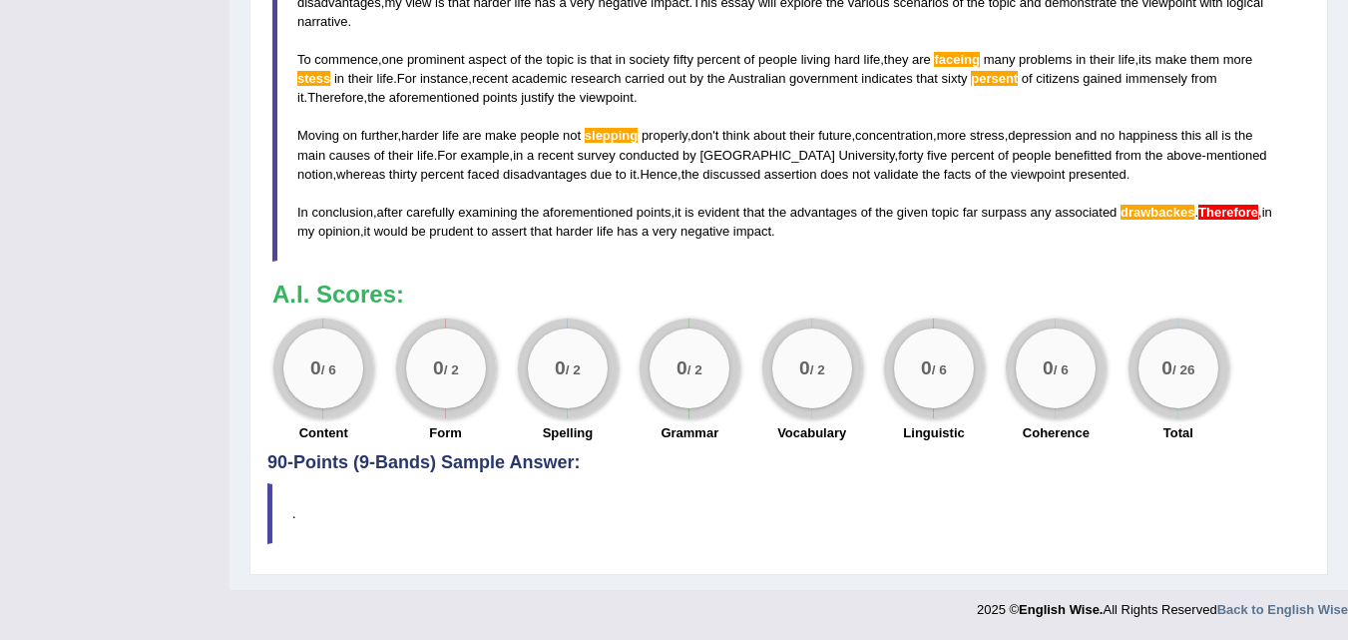
click at [875, 299] on h3 "A.I. Scores:" at bounding box center [788, 294] width 1033 height 26
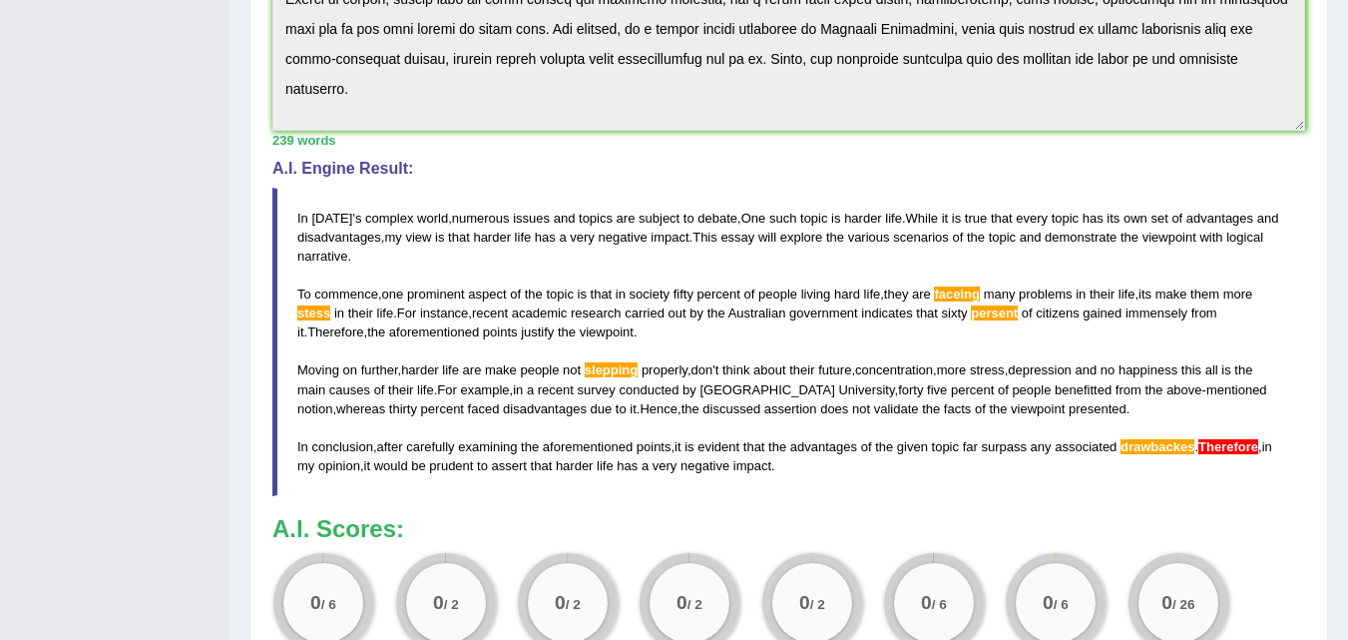
scroll to position [634, 0]
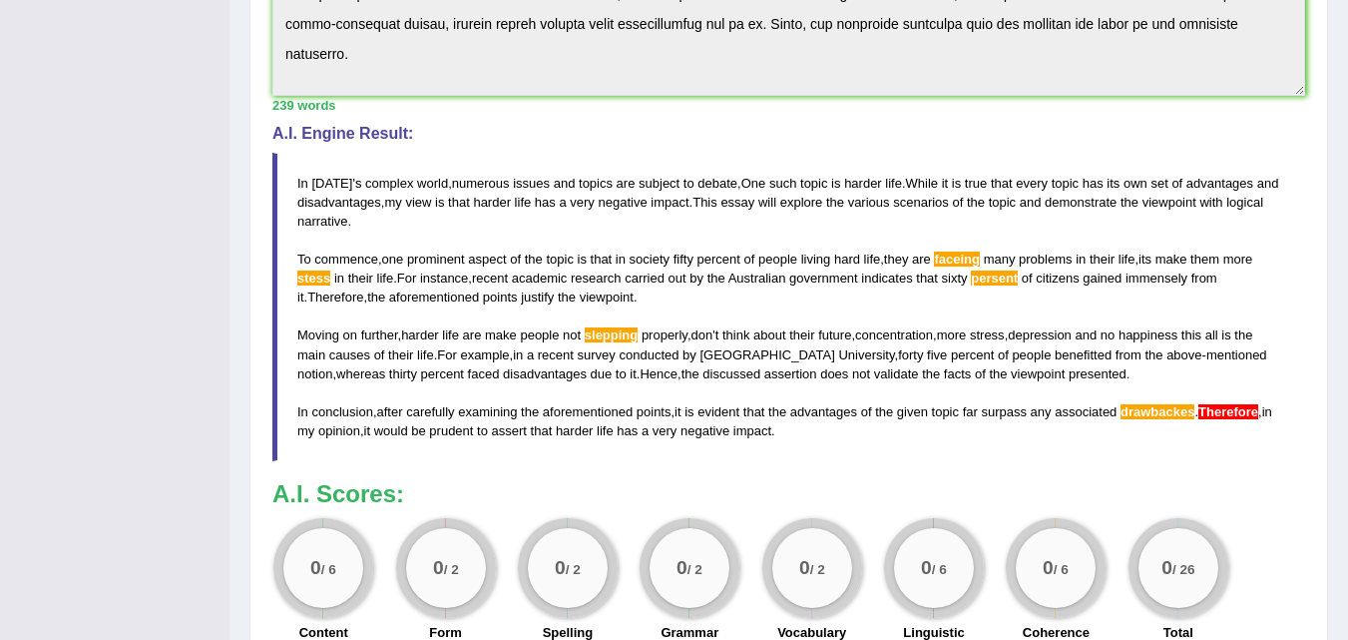
drag, startPoint x: 785, startPoint y: 438, endPoint x: 476, endPoint y: 286, distance: 344.6
click at [478, 286] on blockquote "In today ' s complex world , numerous issues and topics are subject to debate ,…" at bounding box center [788, 307] width 1033 height 309
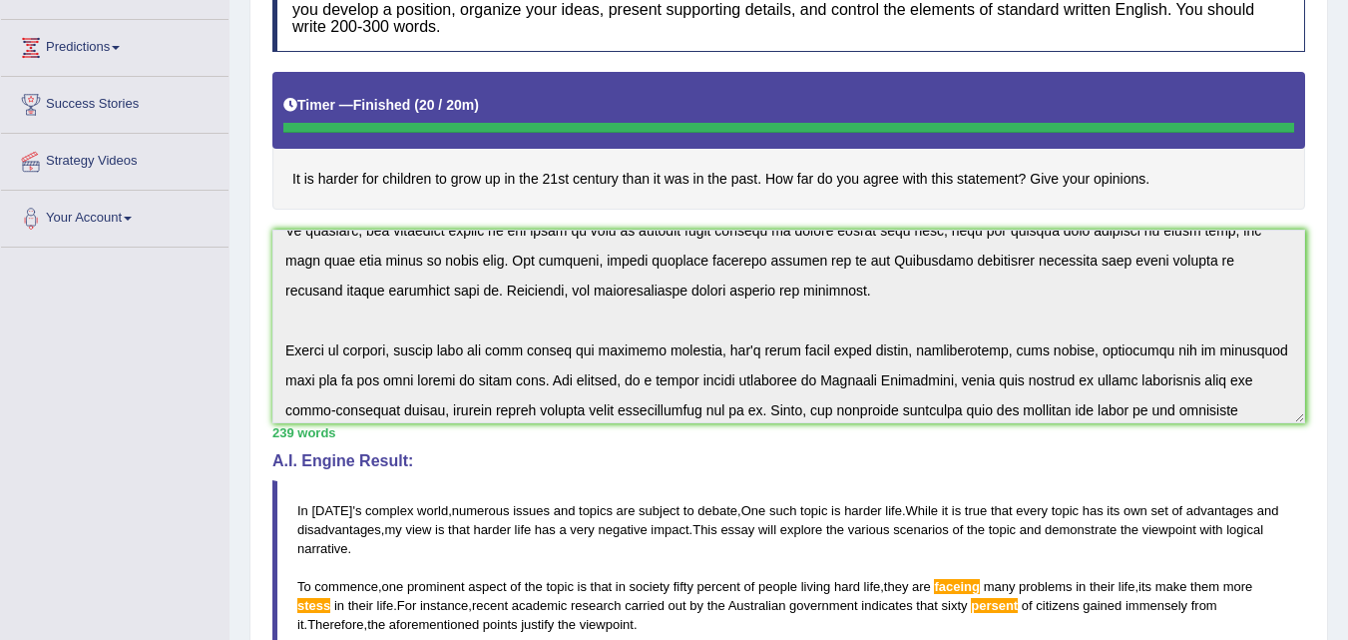
scroll to position [240, 0]
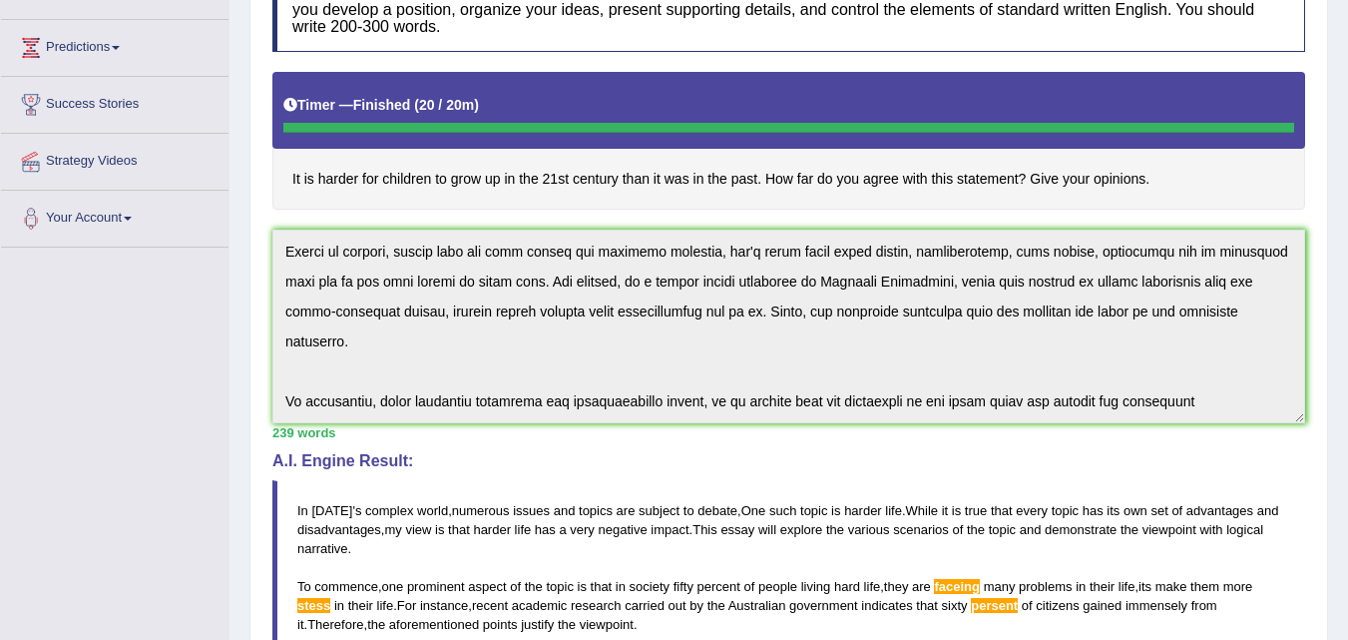
click at [1248, 435] on div "Instructions: You will have 20 minutes to plan, write and revise an essay about…" at bounding box center [788, 468] width 1043 height 1023
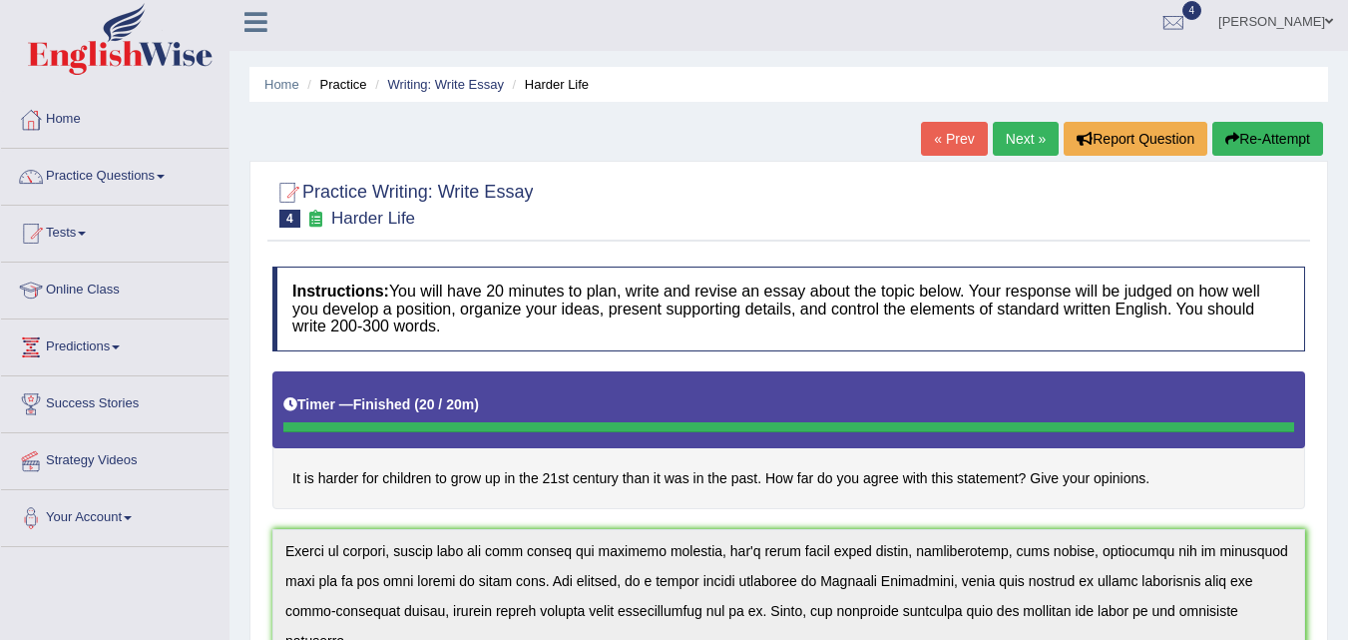
scroll to position [0, 0]
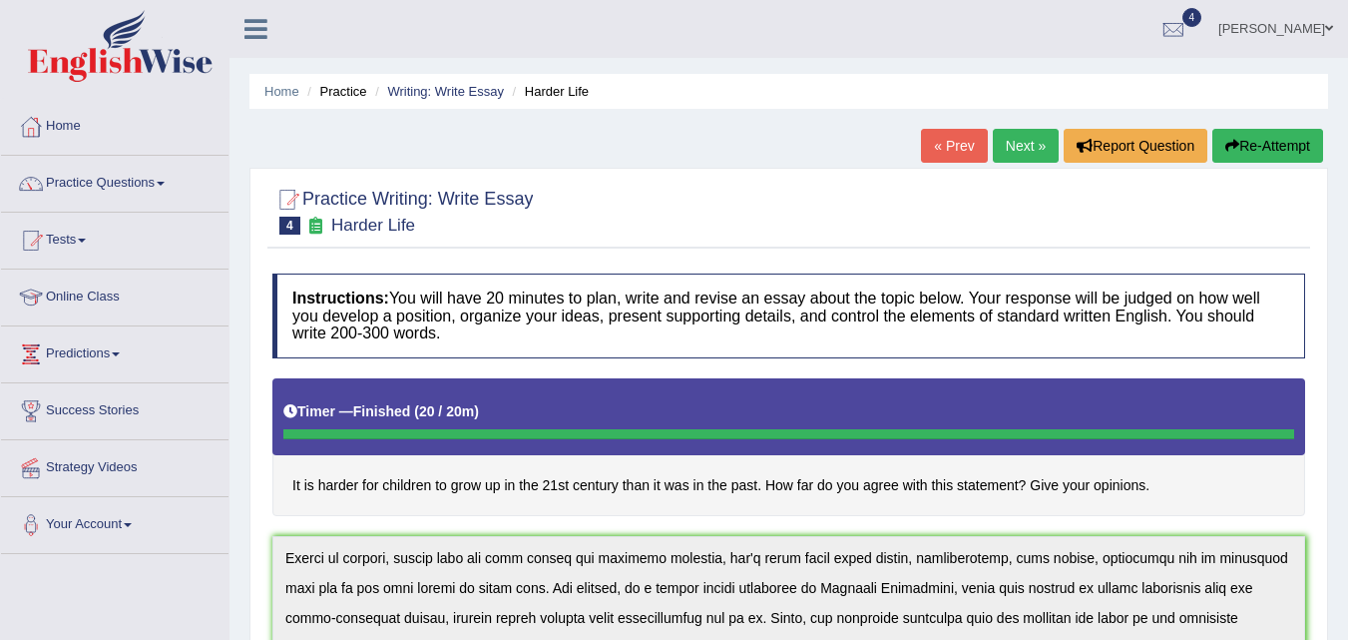
click at [1254, 146] on button "Re-Attempt" at bounding box center [1268, 146] width 111 height 34
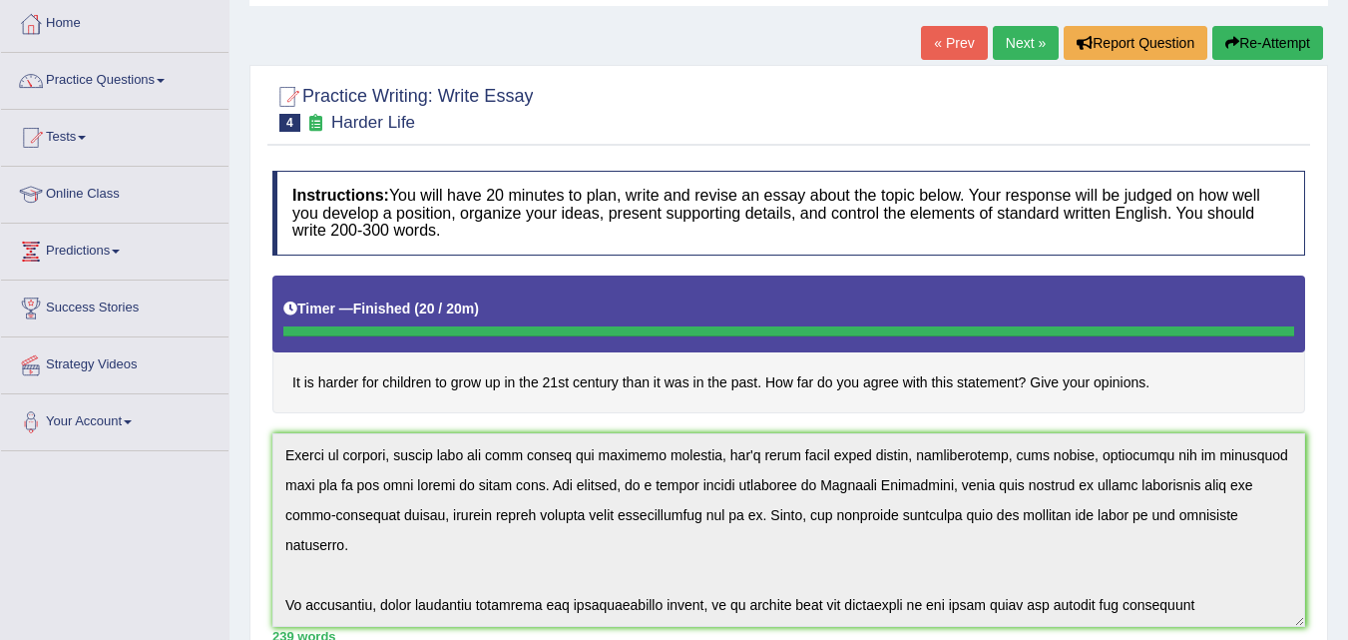
scroll to position [295, 0]
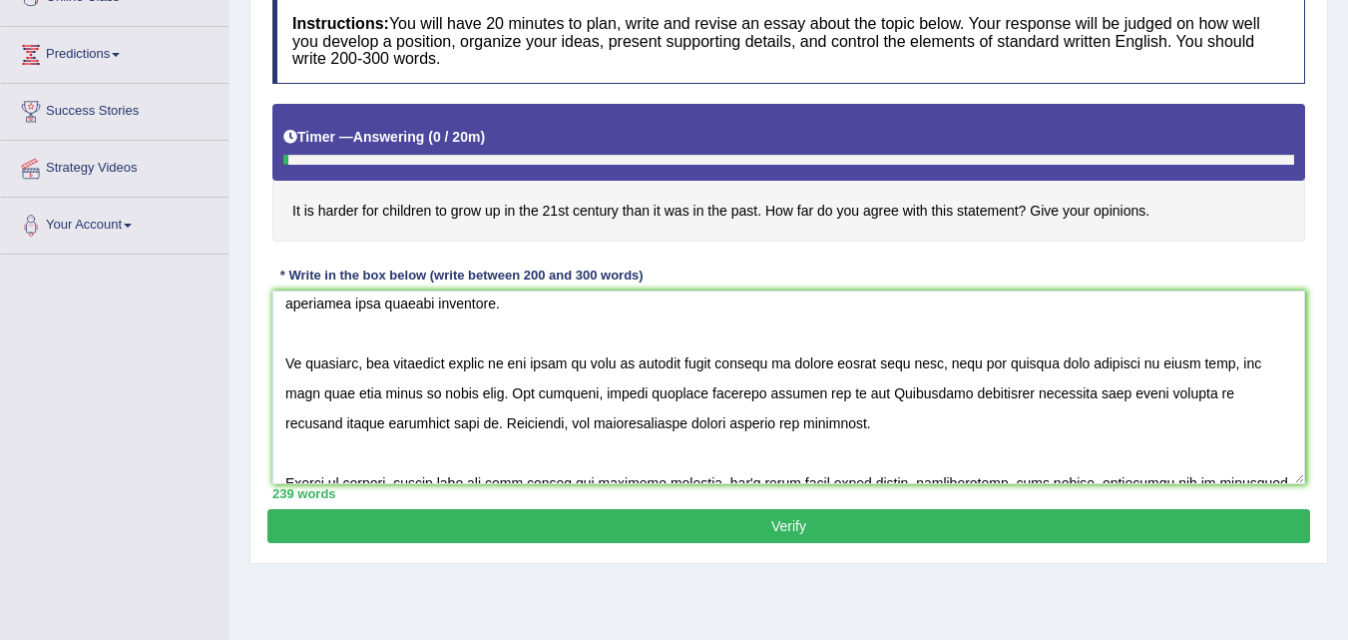
scroll to position [100, 0]
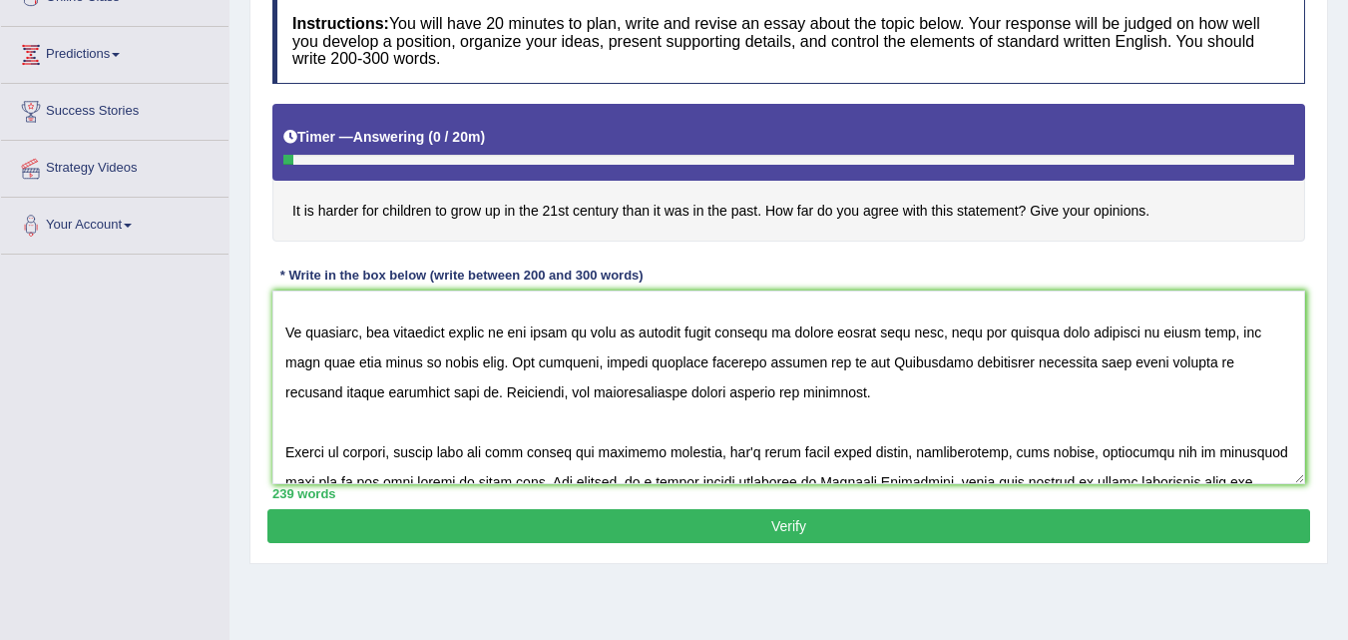
click at [1005, 331] on textarea at bounding box center [788, 387] width 1033 height 194
click at [367, 361] on textarea at bounding box center [788, 387] width 1033 height 194
click at [1119, 363] on textarea at bounding box center [788, 387] width 1033 height 194
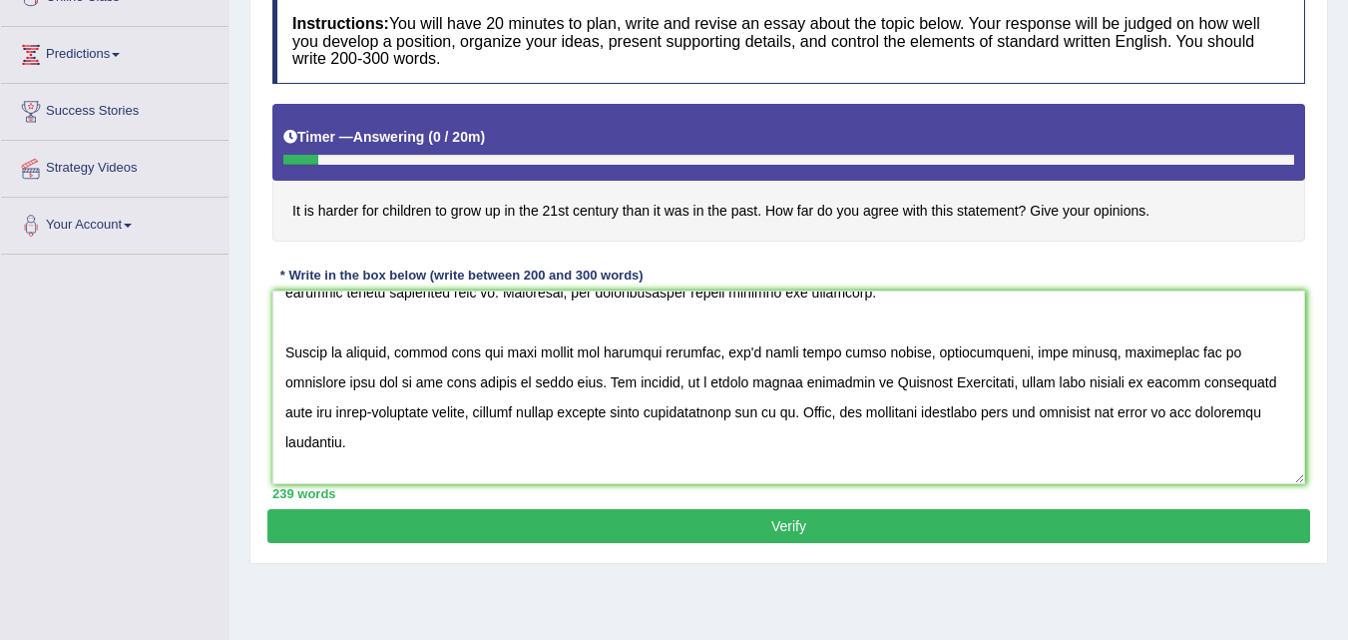
click at [619, 353] on textarea at bounding box center [788, 387] width 1033 height 194
click at [1083, 354] on textarea at bounding box center [788, 387] width 1033 height 194
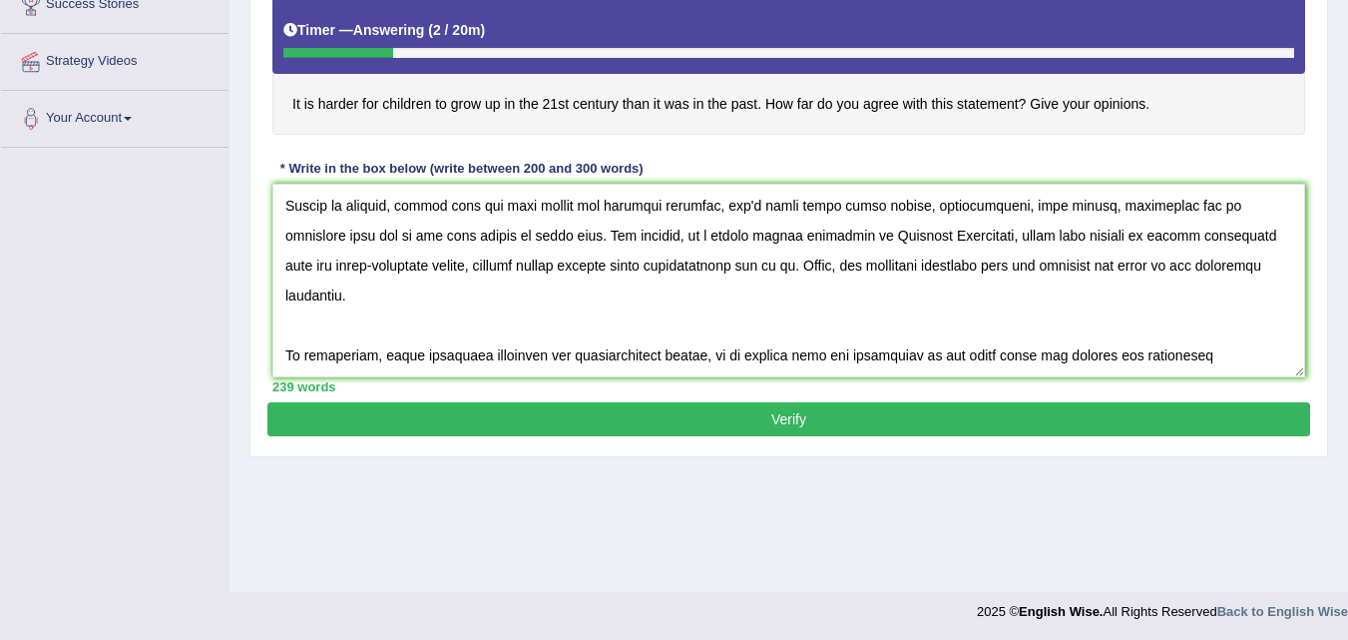
scroll to position [408, 0]
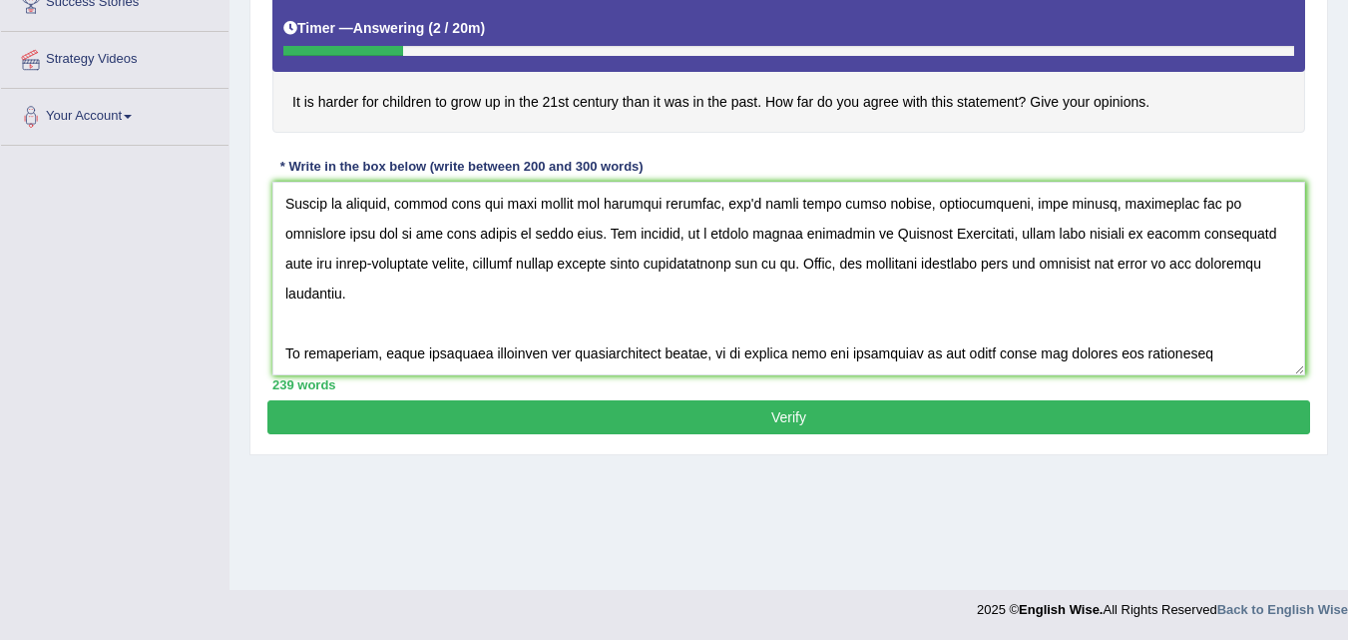
click at [355, 355] on textarea at bounding box center [788, 279] width 1033 height 194
type textarea "In today's complex world, numerous issues and topics are subject to debate, One…"
click at [836, 422] on button "Verify" at bounding box center [788, 417] width 1043 height 34
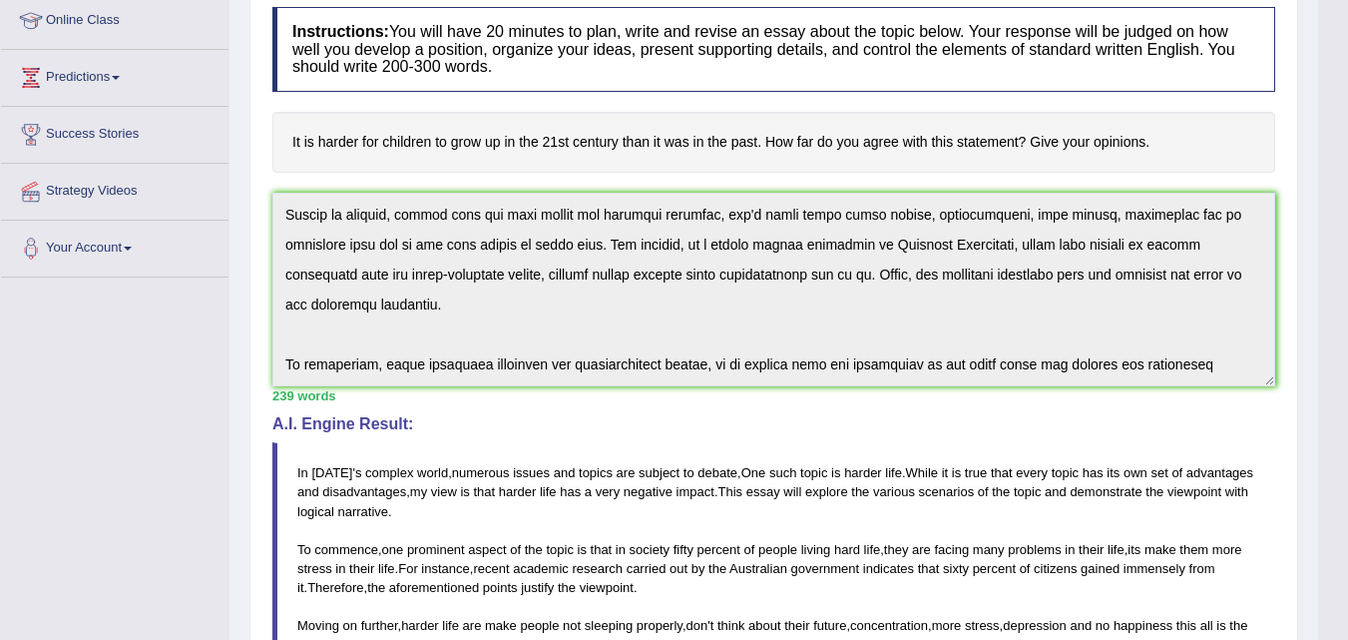
scroll to position [299, 0]
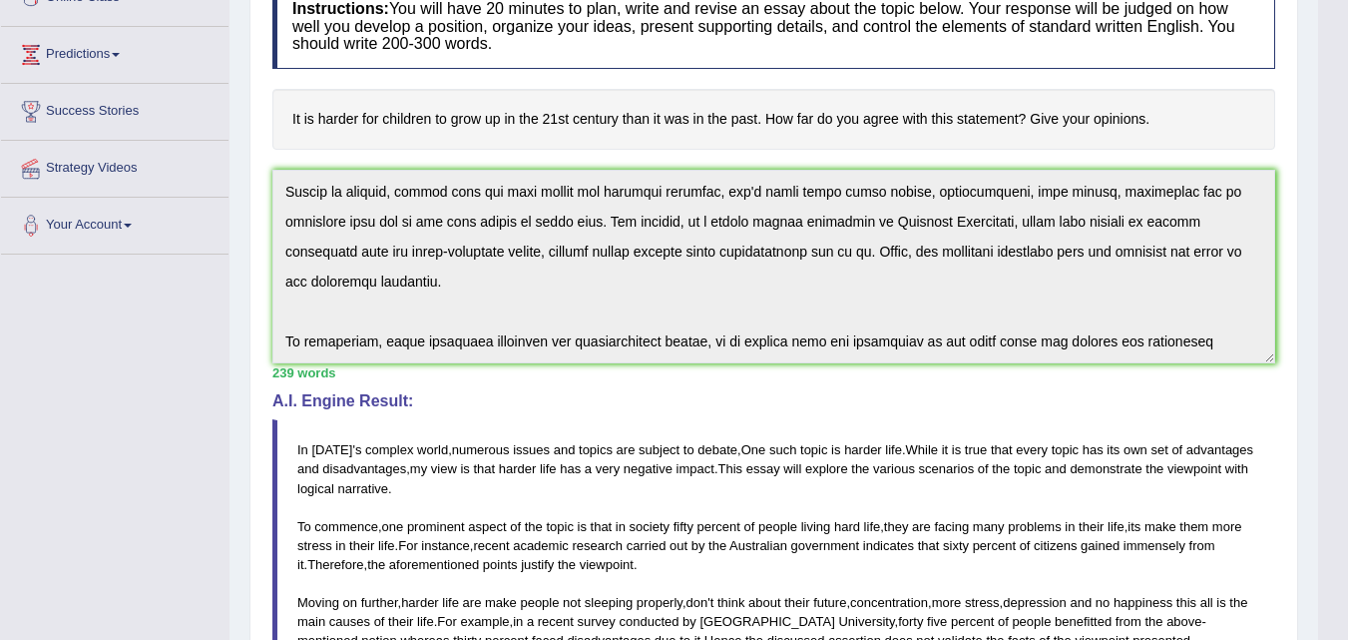
drag, startPoint x: 292, startPoint y: 125, endPoint x: 419, endPoint y: 121, distance: 126.8
click at [419, 121] on h4 "It is harder for children to grow up in the 21st century than it was in the pas…" at bounding box center [773, 119] width 1003 height 61
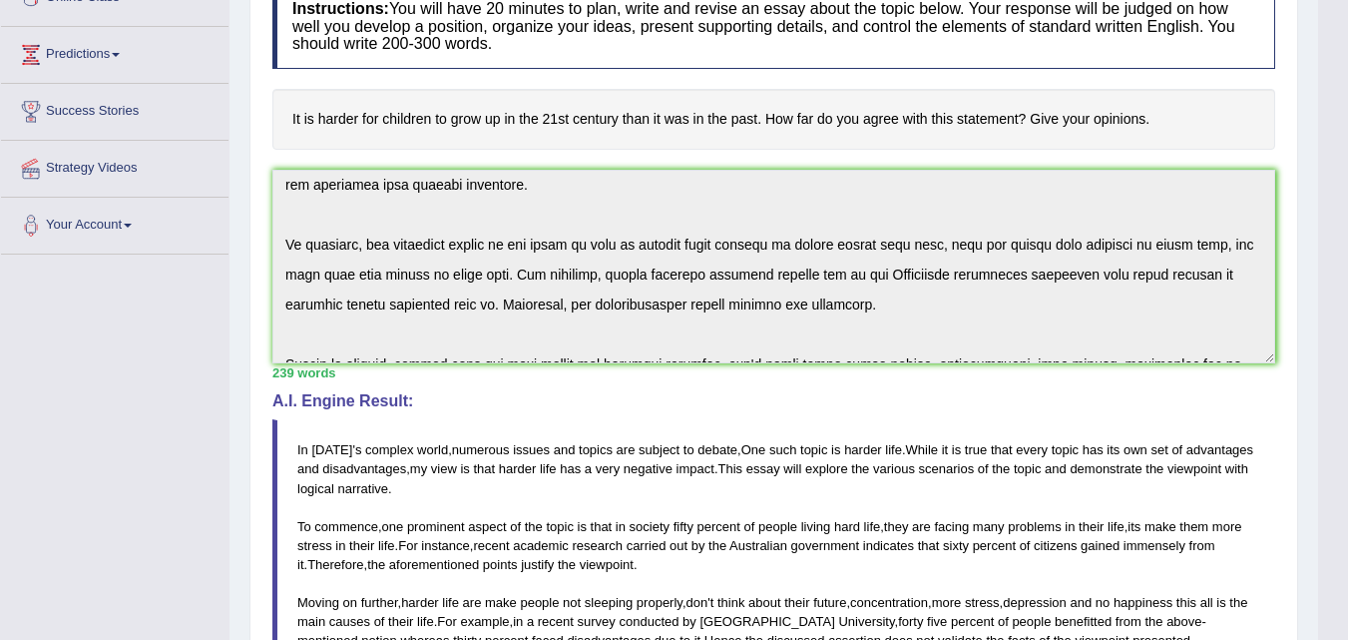
scroll to position [0, 0]
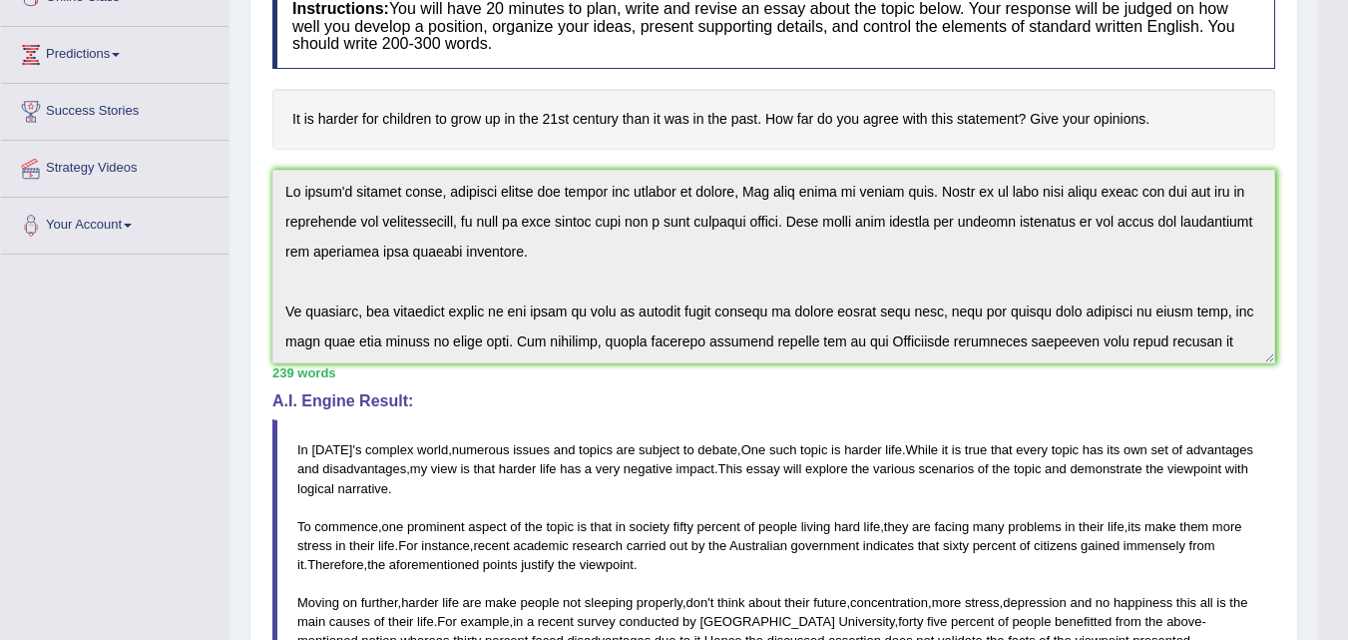
click at [232, 158] on div "Home Practice Writing: Write Essay Harder Life You have already given answer to…" at bounding box center [774, 378] width 1089 height 1355
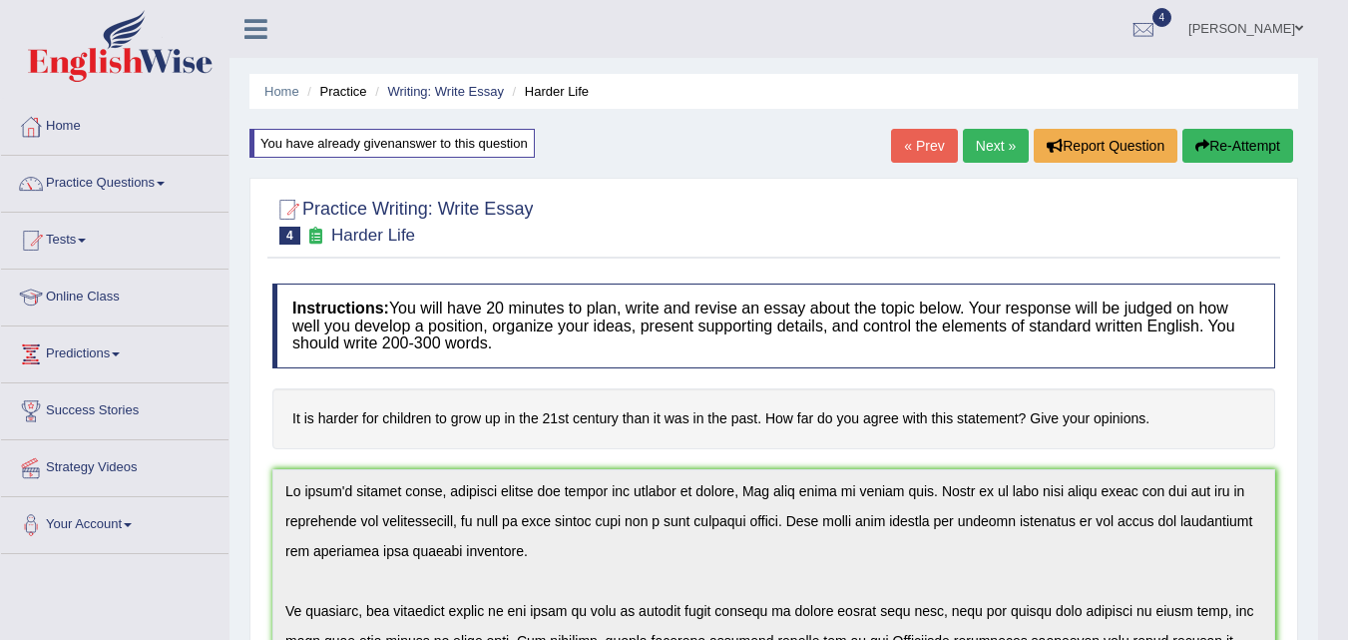
click at [1004, 138] on link "Next »" at bounding box center [996, 146] width 66 height 34
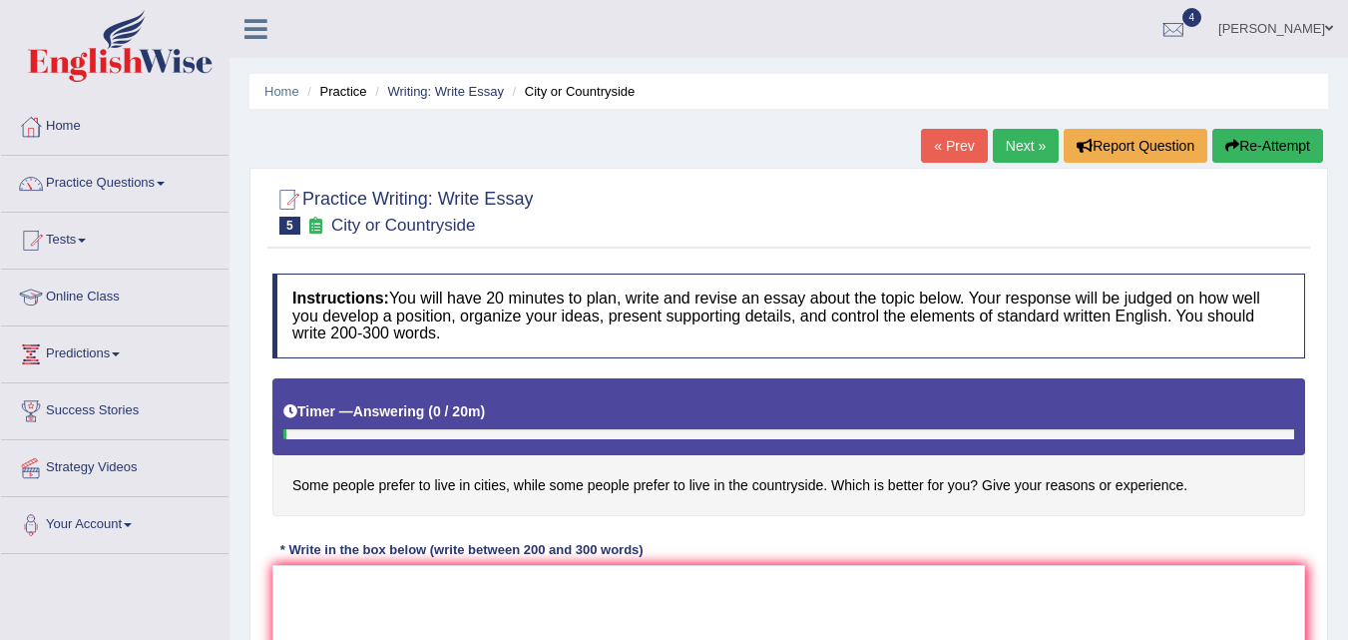
click at [936, 136] on link "« Prev" at bounding box center [954, 146] width 66 height 34
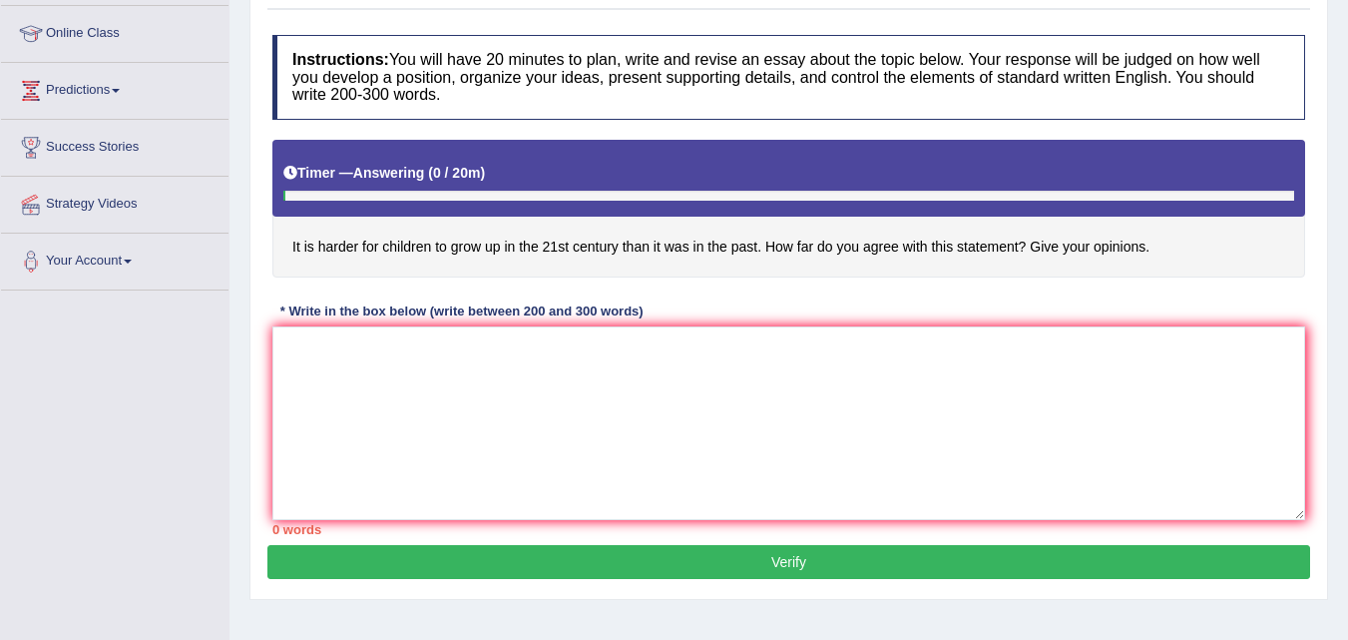
scroll to position [299, 0]
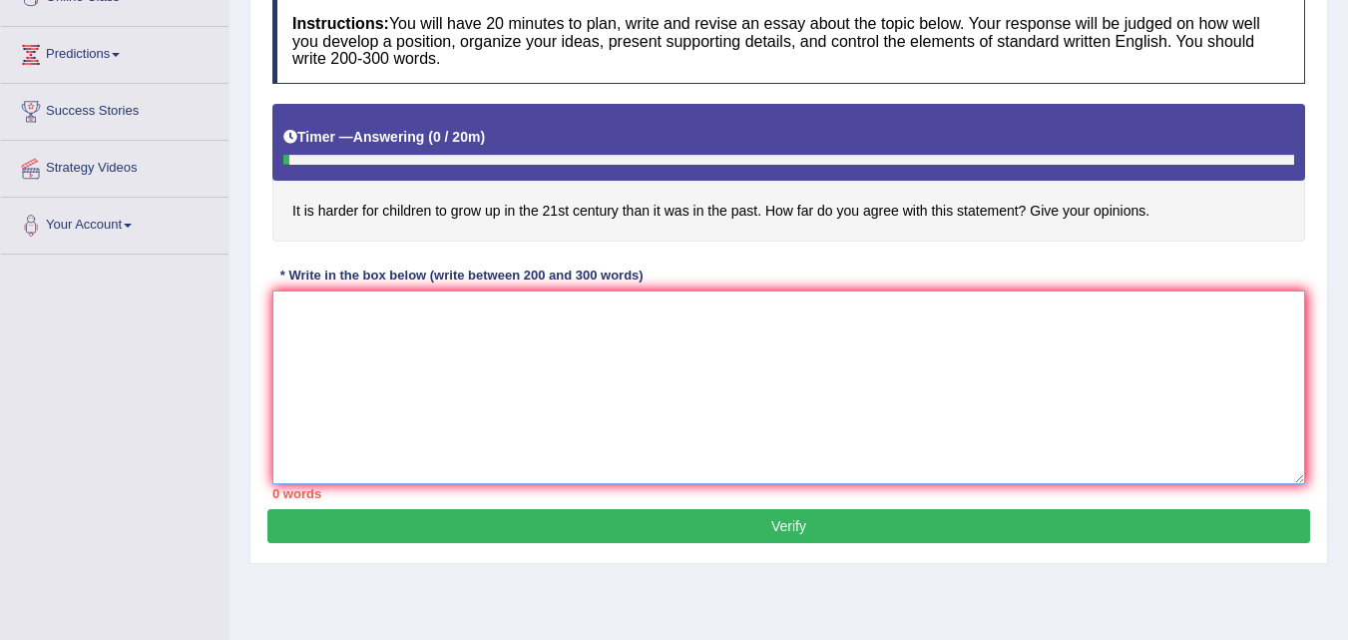
click at [484, 339] on textarea at bounding box center [788, 387] width 1033 height 194
paste textarea "In [DATE] complex world, numerous issues and topics are subject to debate, One …"
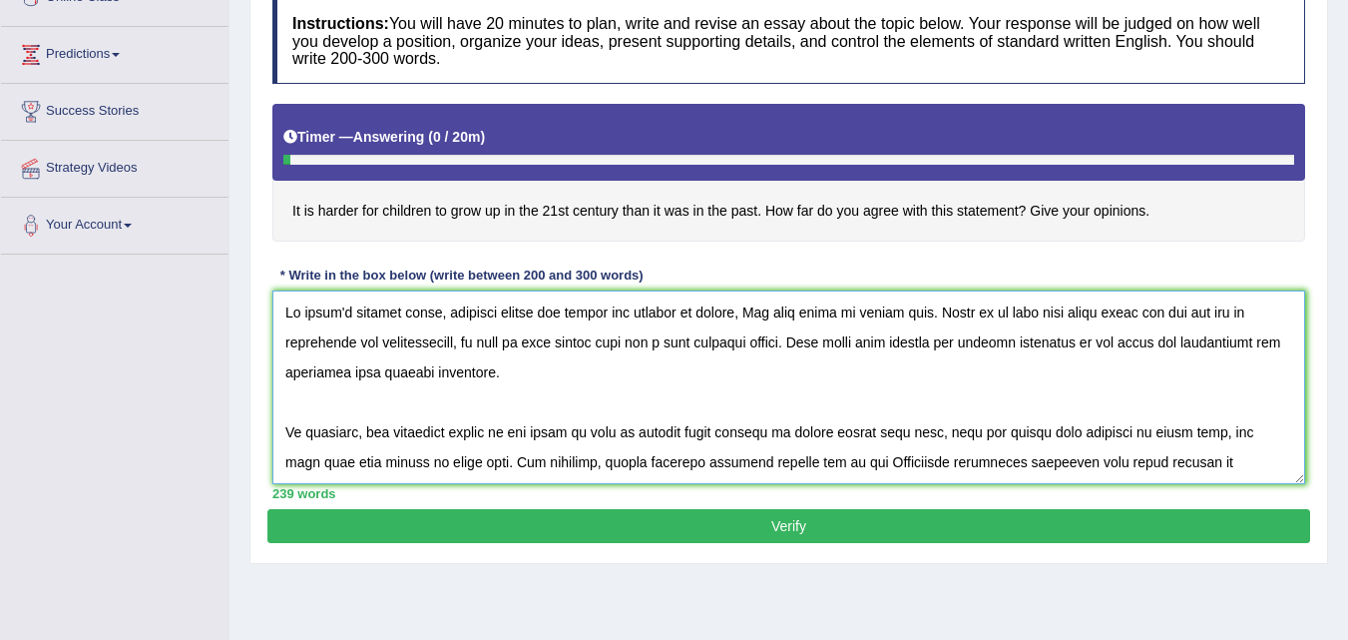
scroll to position [228, 0]
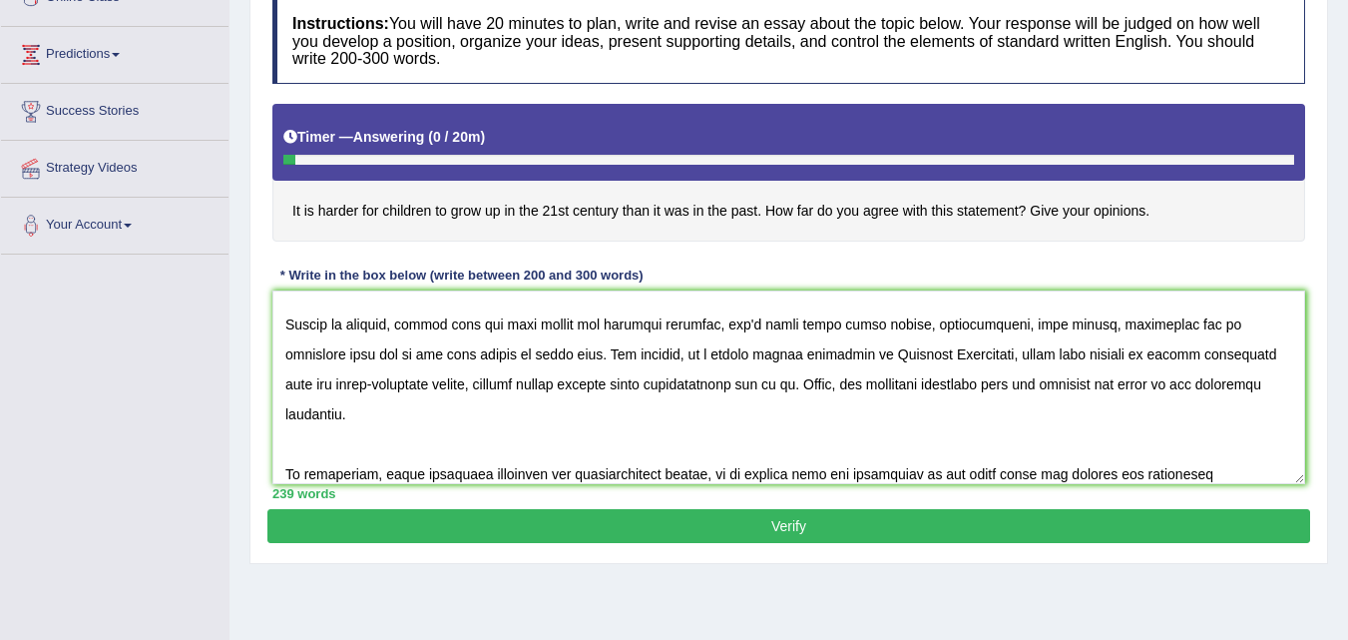
click at [295, 210] on h4 "It is harder for children to grow up in the 21st century than it was in the pas…" at bounding box center [788, 173] width 1033 height 138
drag, startPoint x: 388, startPoint y: 215, endPoint x: 656, endPoint y: 218, distance: 267.5
click at [656, 218] on h4 "It is harder for children to grow up in the 21st century than it was in the pas…" at bounding box center [788, 173] width 1033 height 138
drag, startPoint x: 296, startPoint y: 212, endPoint x: 367, endPoint y: 212, distance: 70.9
click at [367, 212] on h4 "It is harder for children to grow up in the 21st century than it was in the pas…" at bounding box center [788, 173] width 1033 height 138
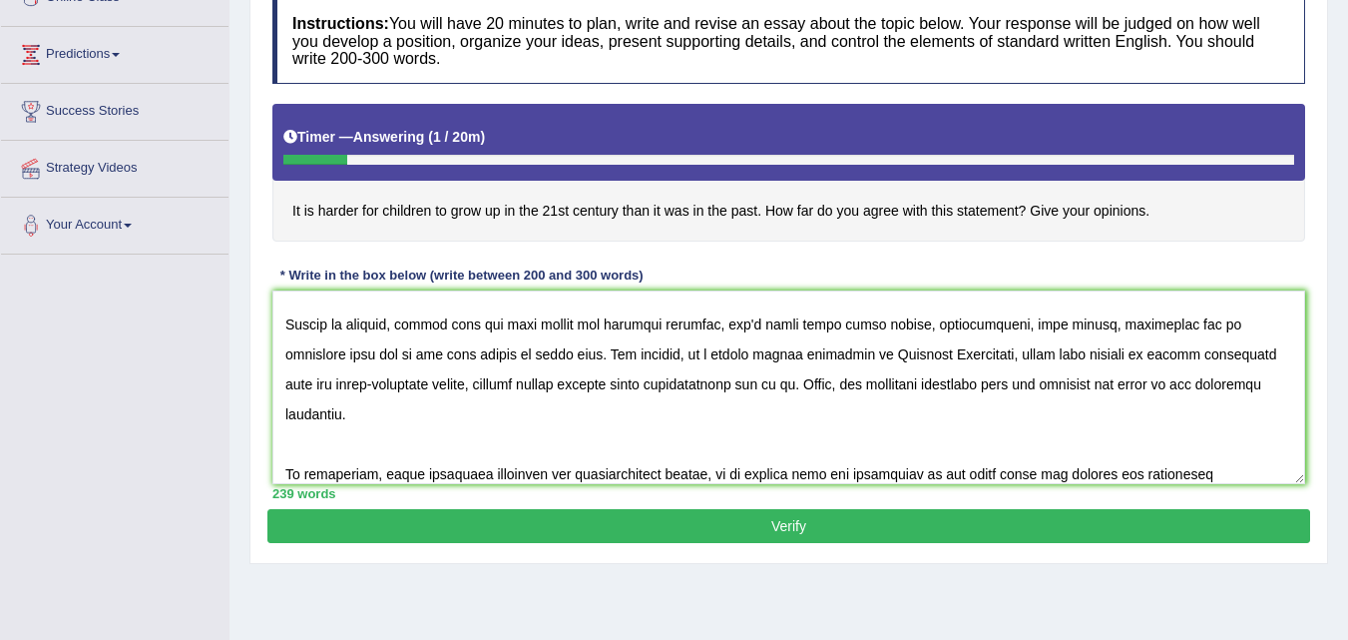
drag, startPoint x: 761, startPoint y: 213, endPoint x: 712, endPoint y: 402, distance: 196.1
click at [687, 216] on h4 "It is harder for children to grow up in the 21st century than it was in the pas…" at bounding box center [788, 173] width 1033 height 138
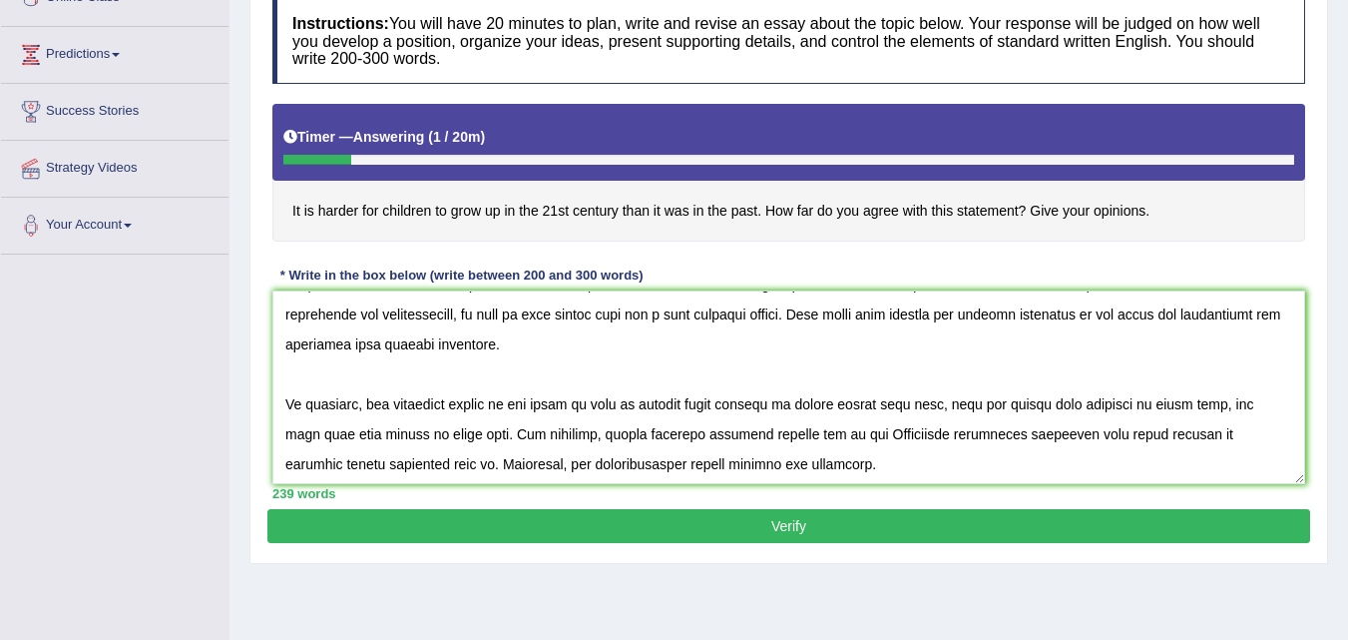
scroll to position [0, 0]
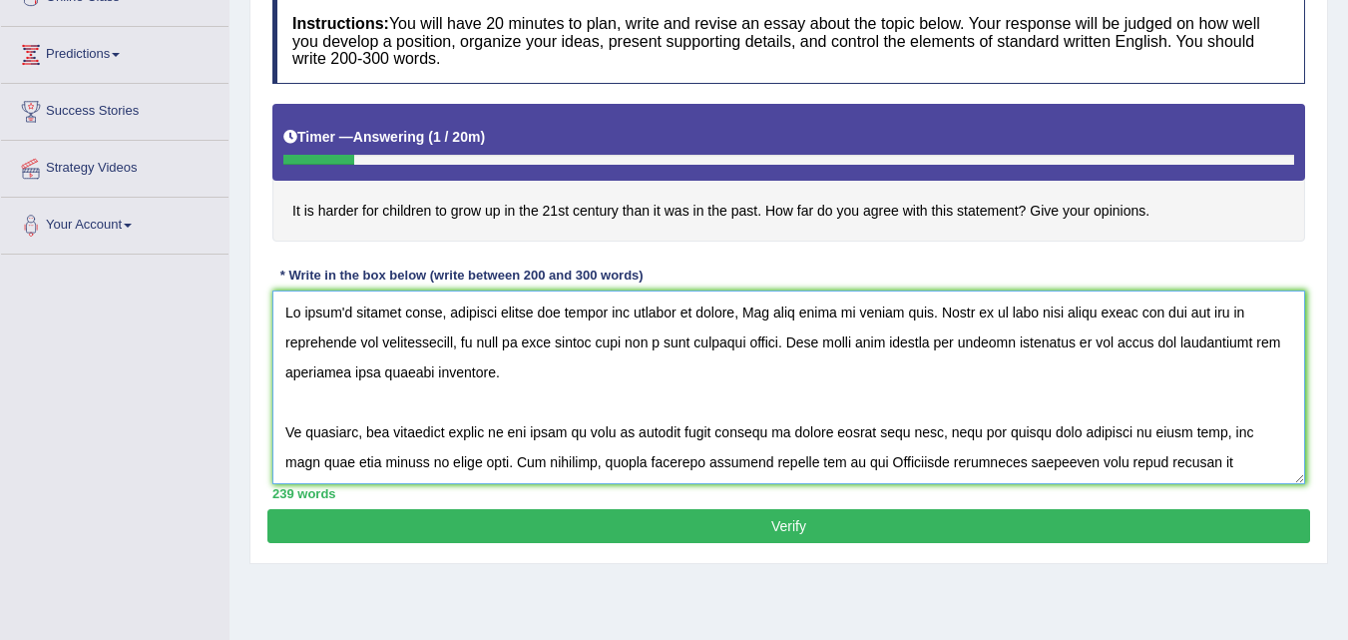
click at [873, 310] on textarea at bounding box center [788, 387] width 1033 height 194
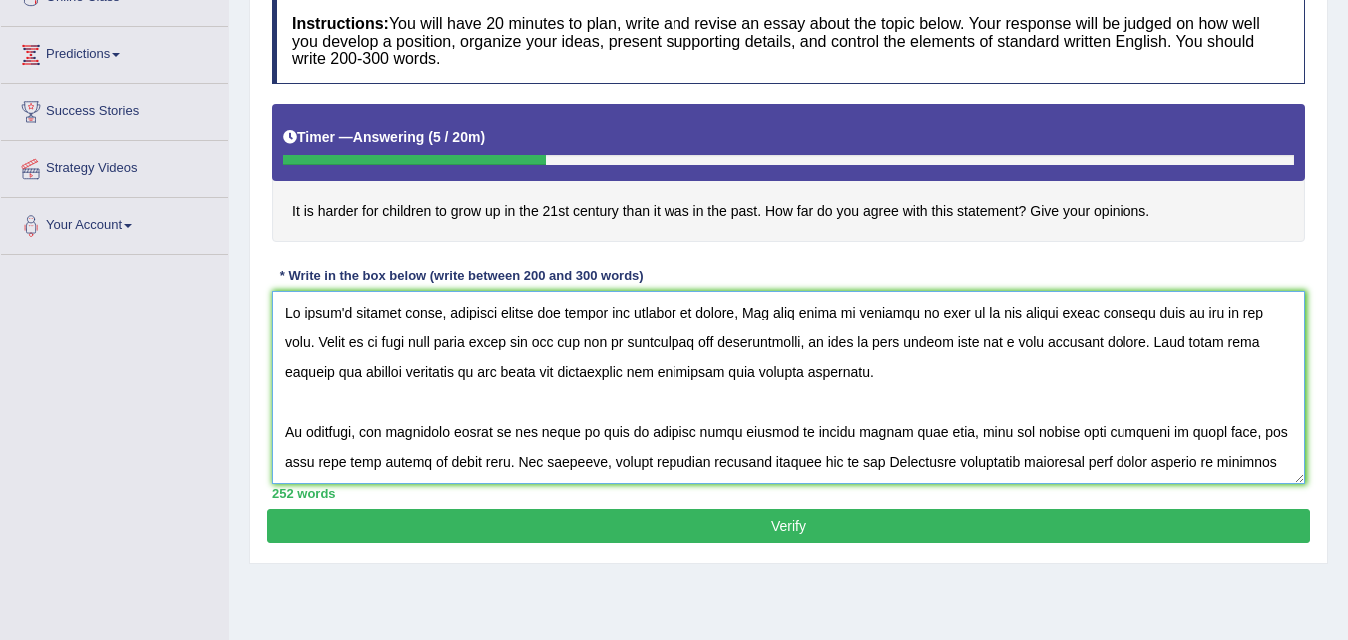
click at [875, 313] on textarea at bounding box center [788, 387] width 1033 height 194
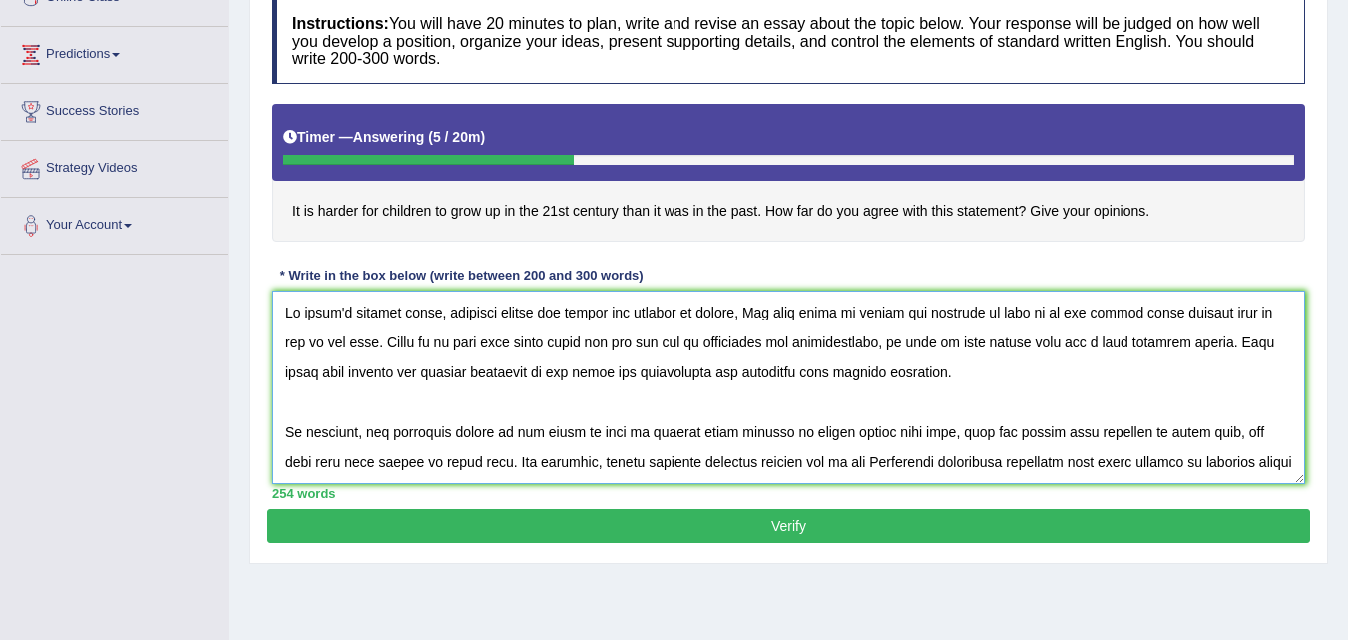
drag, startPoint x: 872, startPoint y: 310, endPoint x: 377, endPoint y: 337, distance: 495.7
click at [377, 337] on textarea at bounding box center [788, 387] width 1033 height 194
click at [1119, 383] on textarea at bounding box center [788, 387] width 1033 height 194
drag, startPoint x: 761, startPoint y: 212, endPoint x: 700, endPoint y: 222, distance: 62.7
click at [586, 216] on h4 "It is harder for children to grow up in the 21st century than it was in the pas…" at bounding box center [788, 173] width 1033 height 138
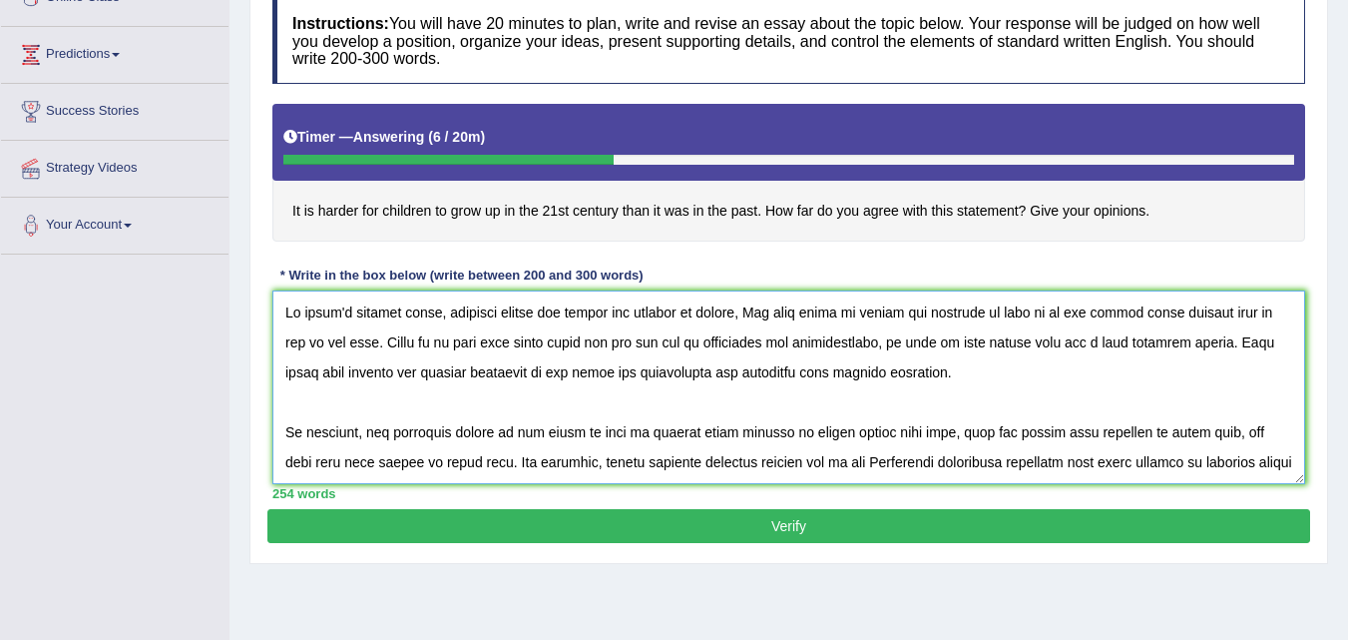
drag, startPoint x: 379, startPoint y: 342, endPoint x: 870, endPoint y: 320, distance: 491.5
click at [870, 320] on textarea at bounding box center [788, 387] width 1033 height 194
drag, startPoint x: 987, startPoint y: 342, endPoint x: 1048, endPoint y: 350, distance: 61.4
click at [1048, 350] on textarea at bounding box center [788, 387] width 1033 height 194
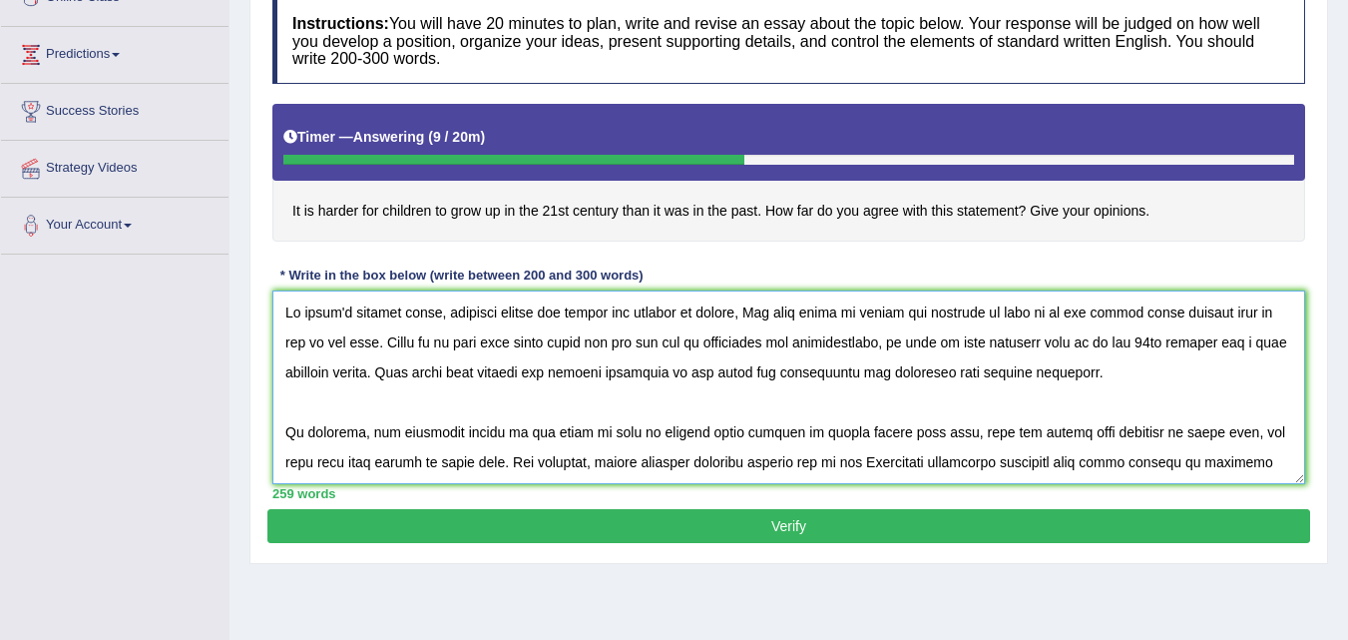
click at [1039, 340] on textarea at bounding box center [788, 387] width 1033 height 194
drag, startPoint x: 985, startPoint y: 339, endPoint x: 416, endPoint y: 379, distance: 570.3
click at [416, 379] on textarea at bounding box center [788, 387] width 1033 height 194
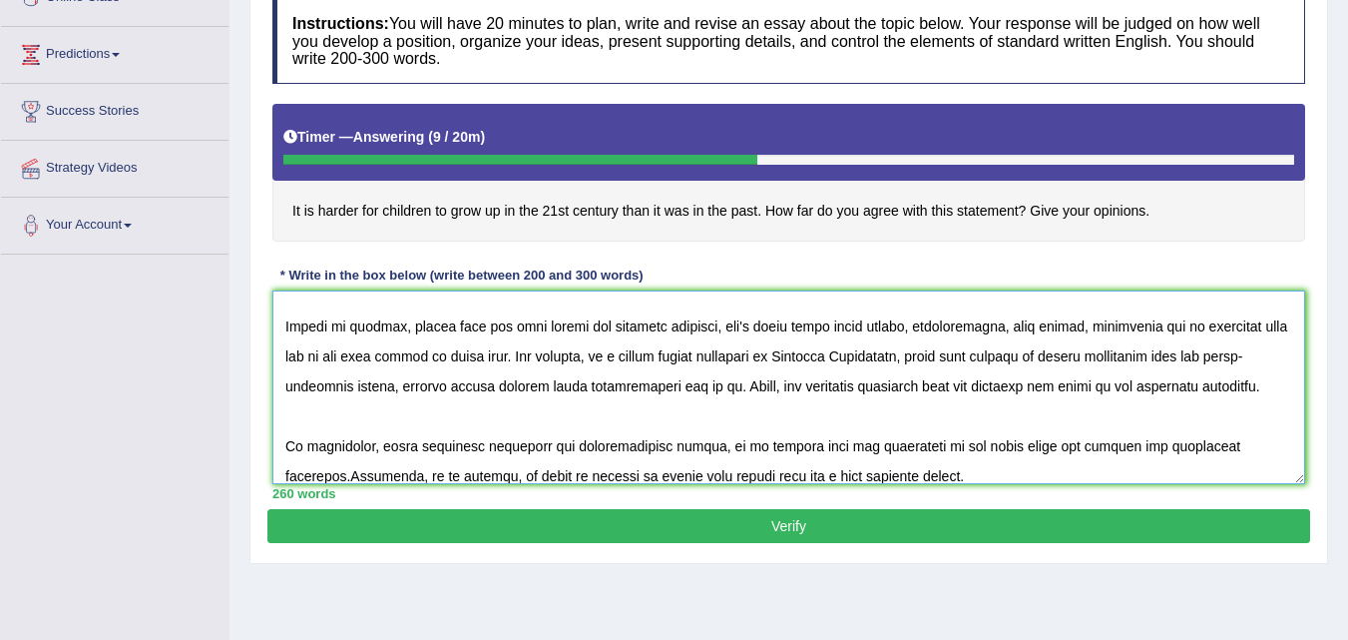
scroll to position [240, 0]
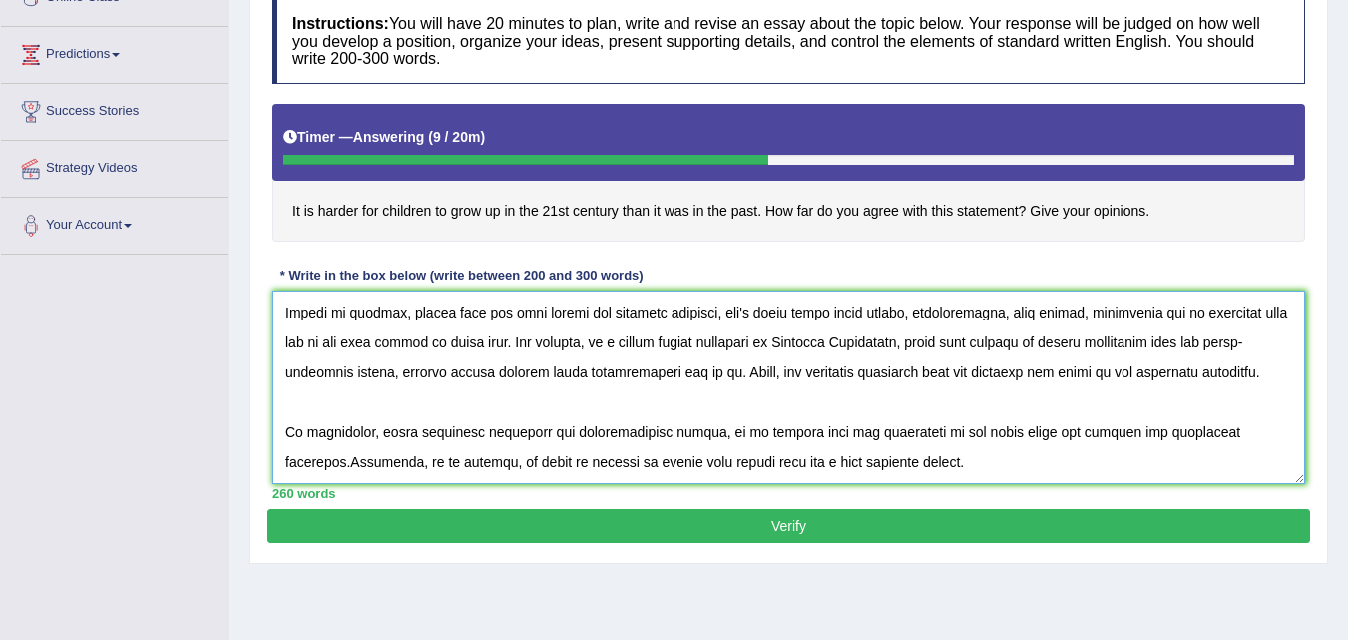
drag, startPoint x: 722, startPoint y: 463, endPoint x: 959, endPoint y: 468, distance: 237.6
click at [959, 468] on textarea at bounding box center [788, 387] width 1033 height 194
paste textarea "children to grow up in the 21st century"
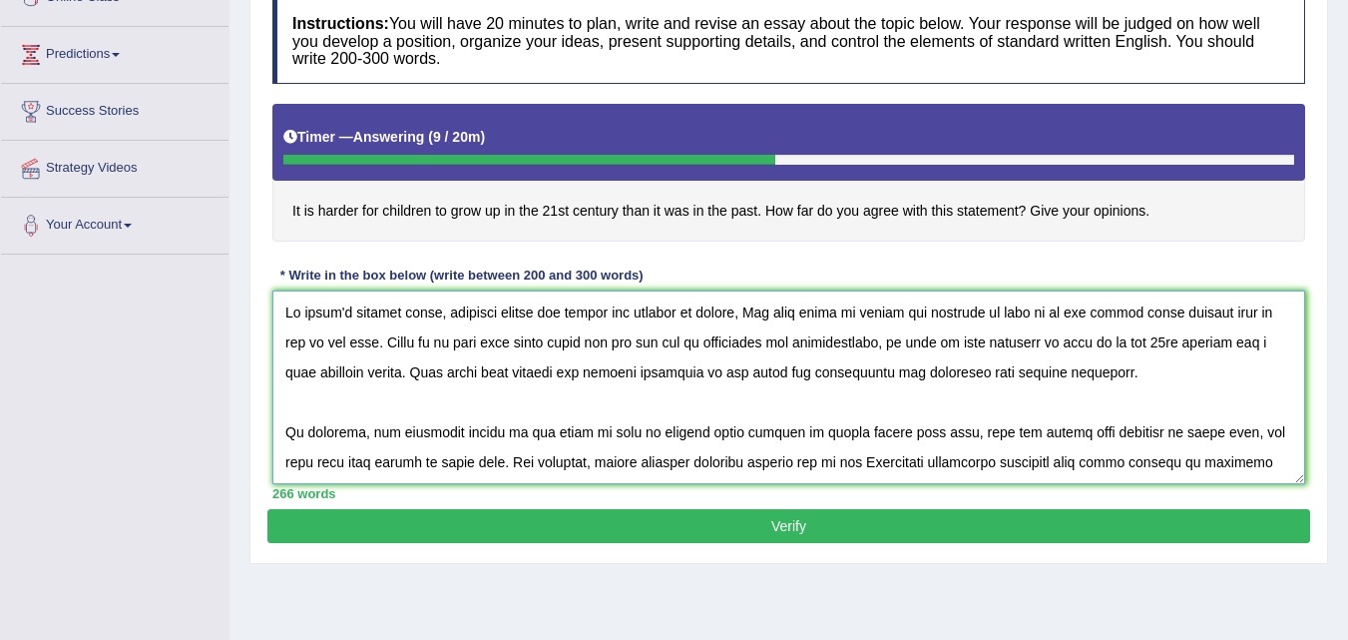
scroll to position [100, 0]
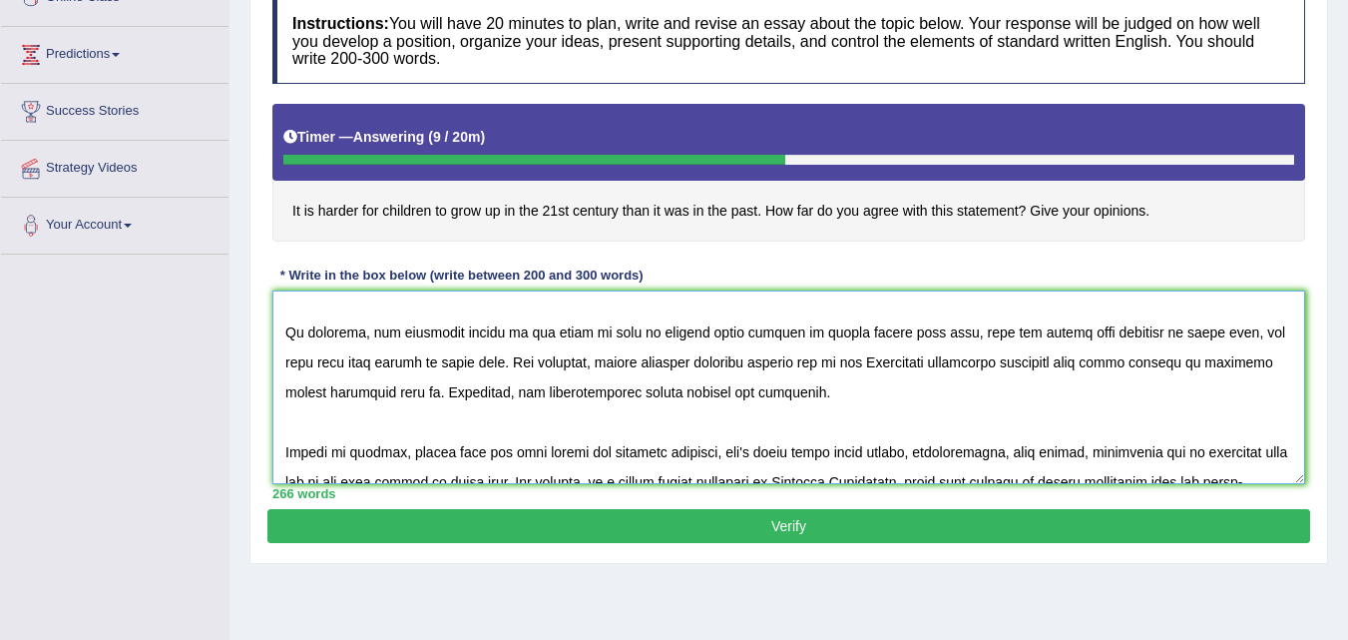
drag, startPoint x: 695, startPoint y: 333, endPoint x: 755, endPoint y: 336, distance: 61.0
click at [755, 336] on textarea at bounding box center [788, 387] width 1033 height 194
click at [796, 342] on textarea at bounding box center [788, 387] width 1033 height 194
drag, startPoint x: 786, startPoint y: 332, endPoint x: 827, endPoint y: 332, distance: 40.9
click at [827, 332] on textarea at bounding box center [788, 387] width 1033 height 194
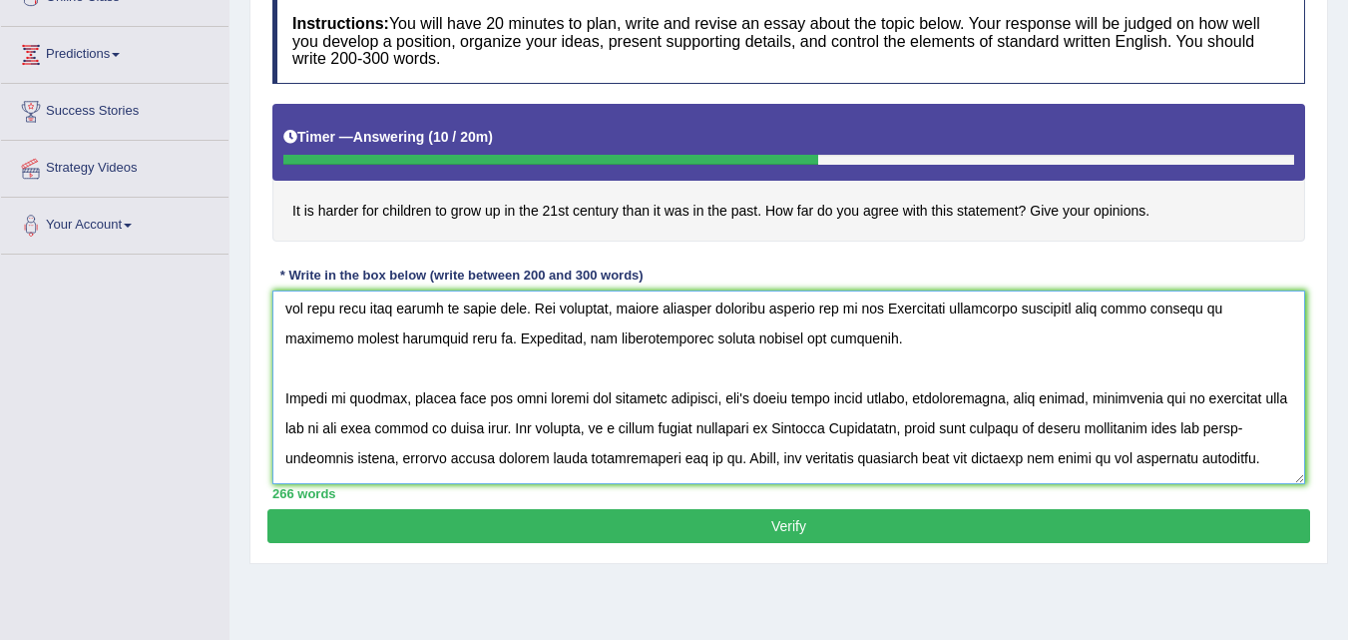
scroll to position [200, 0]
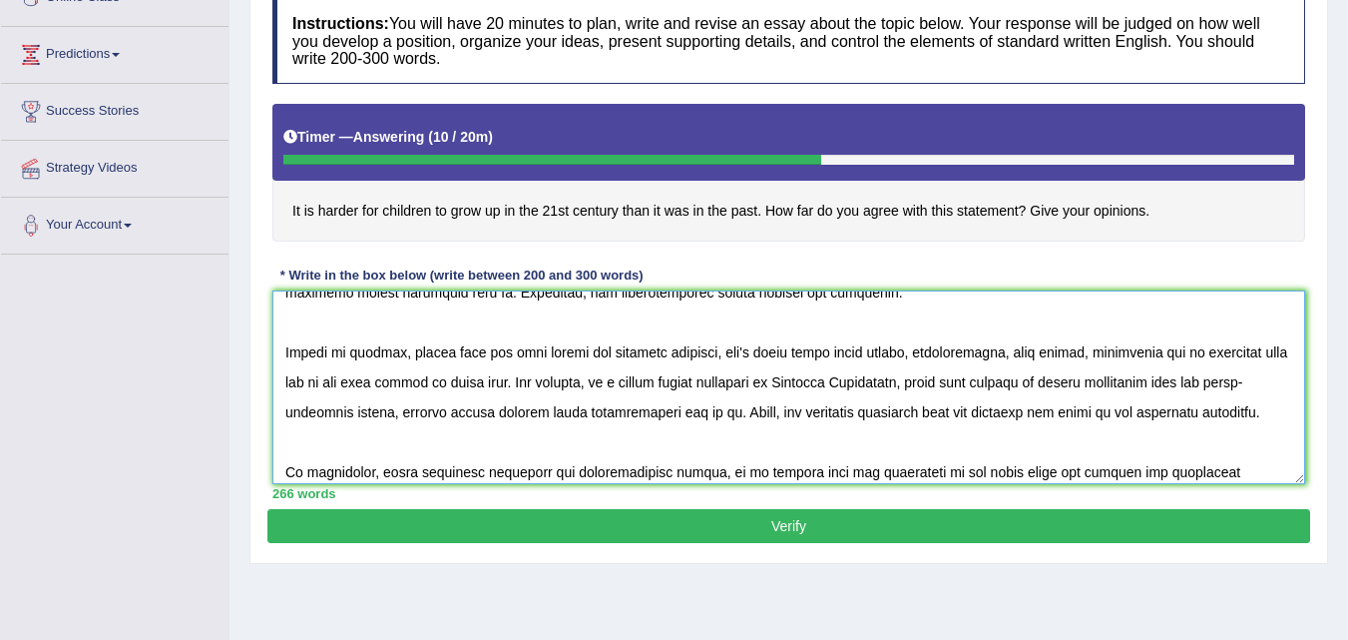
drag, startPoint x: 571, startPoint y: 352, endPoint x: 533, endPoint y: 353, distance: 37.9
click at [533, 353] on textarea at bounding box center [788, 387] width 1033 height 194
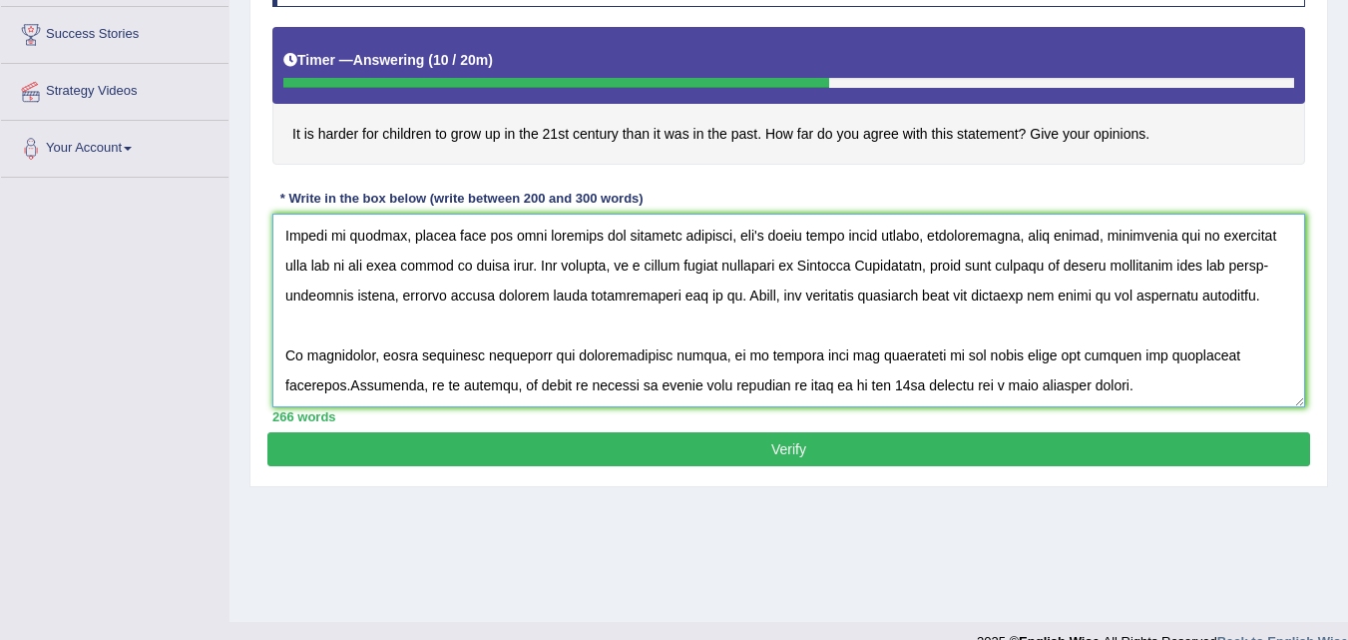
scroll to position [399, 0]
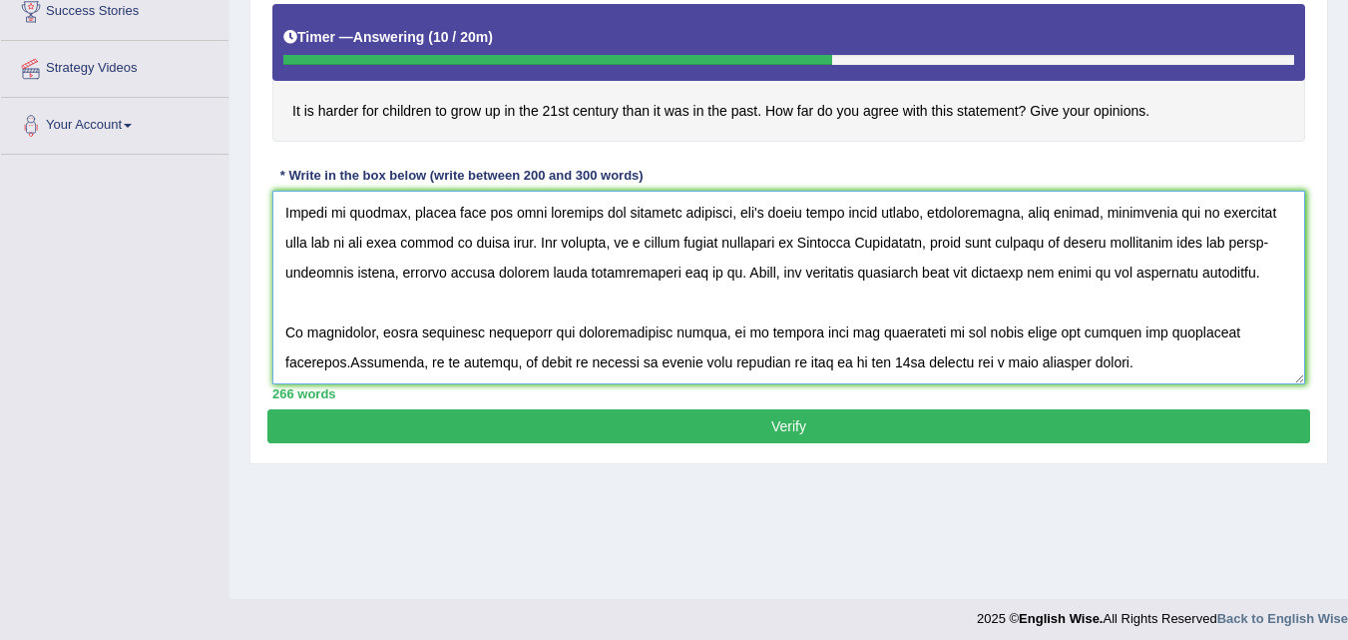
type textarea "In [DATE] complex world, numerous issues and topics are subject to debate, One …"
click at [807, 425] on button "Verify" at bounding box center [788, 426] width 1043 height 34
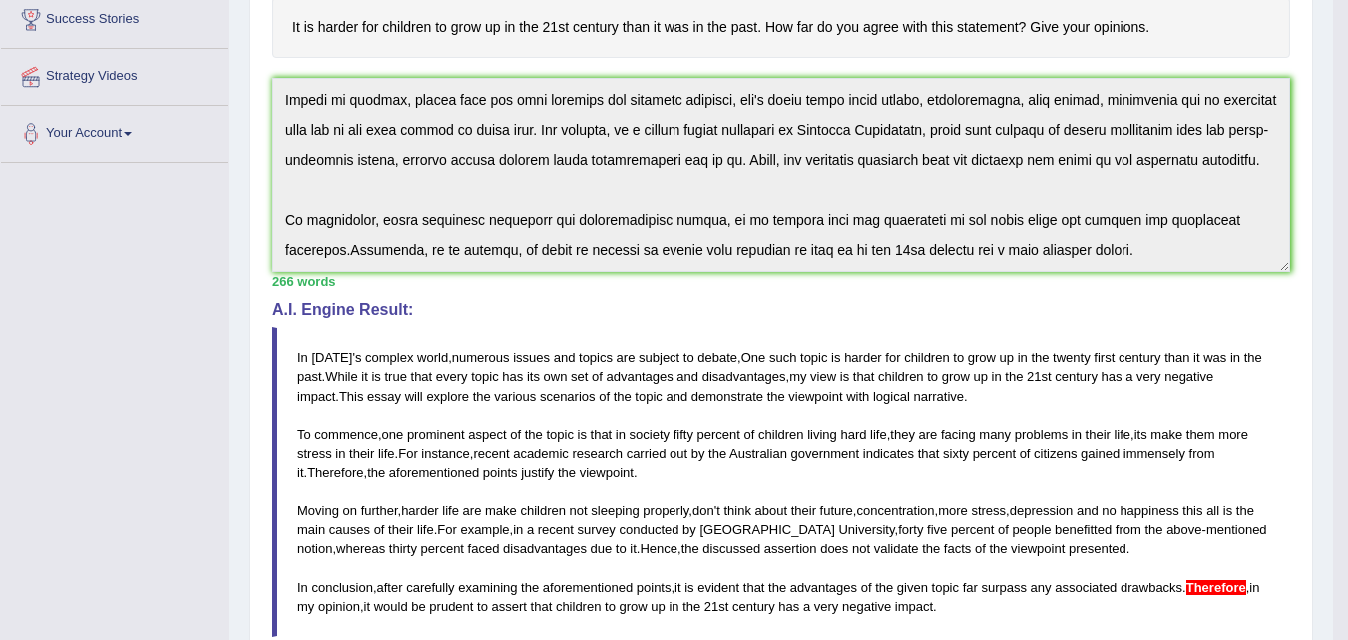
scroll to position [366, 0]
